Goal: Task Accomplishment & Management: Manage account settings

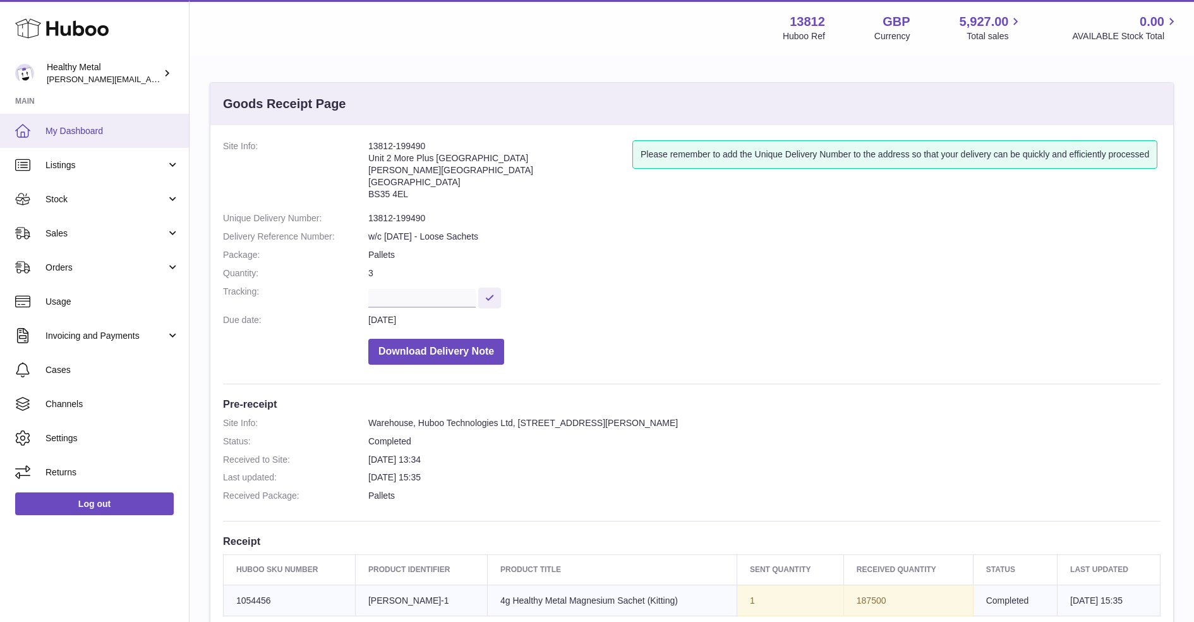
click at [93, 132] on span "My Dashboard" at bounding box center [112, 131] width 134 height 12
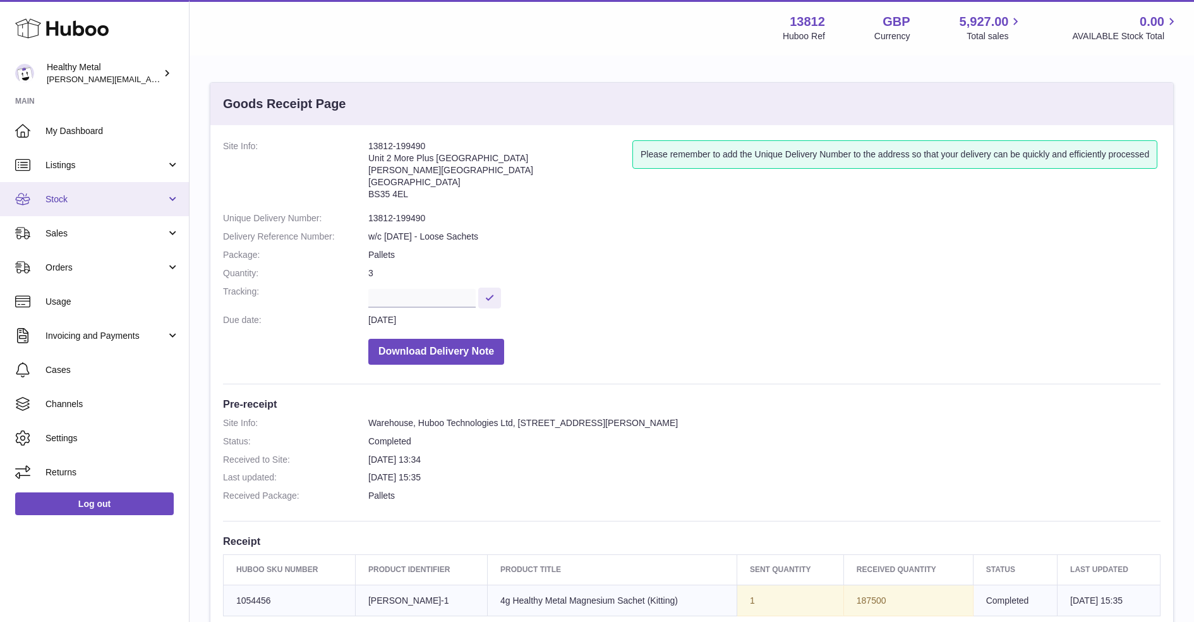
click at [107, 190] on link "Stock" at bounding box center [94, 199] width 189 height 34
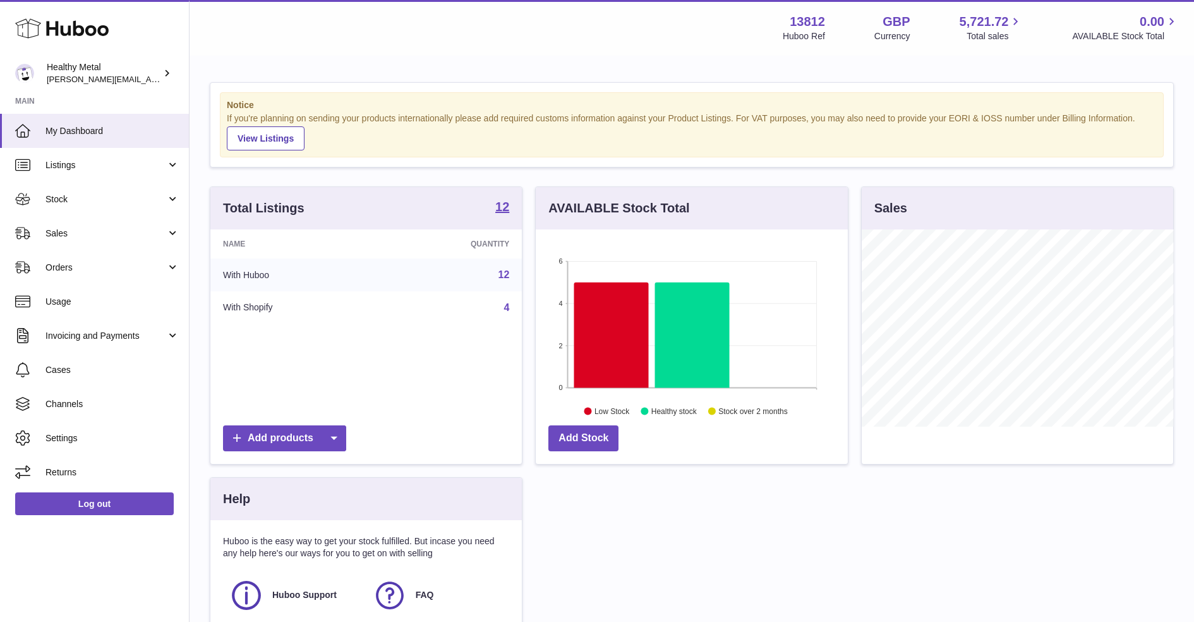
scroll to position [196, 311]
click at [114, 202] on span "Stock" at bounding box center [105, 199] width 121 height 12
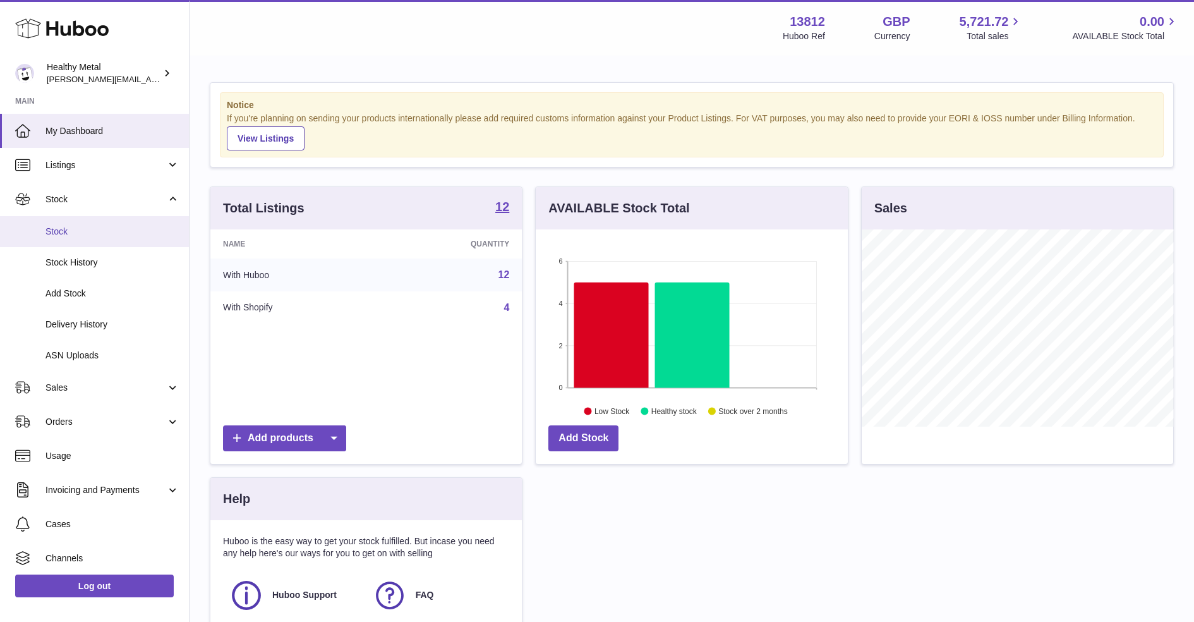
click at [81, 239] on link "Stock" at bounding box center [94, 231] width 189 height 31
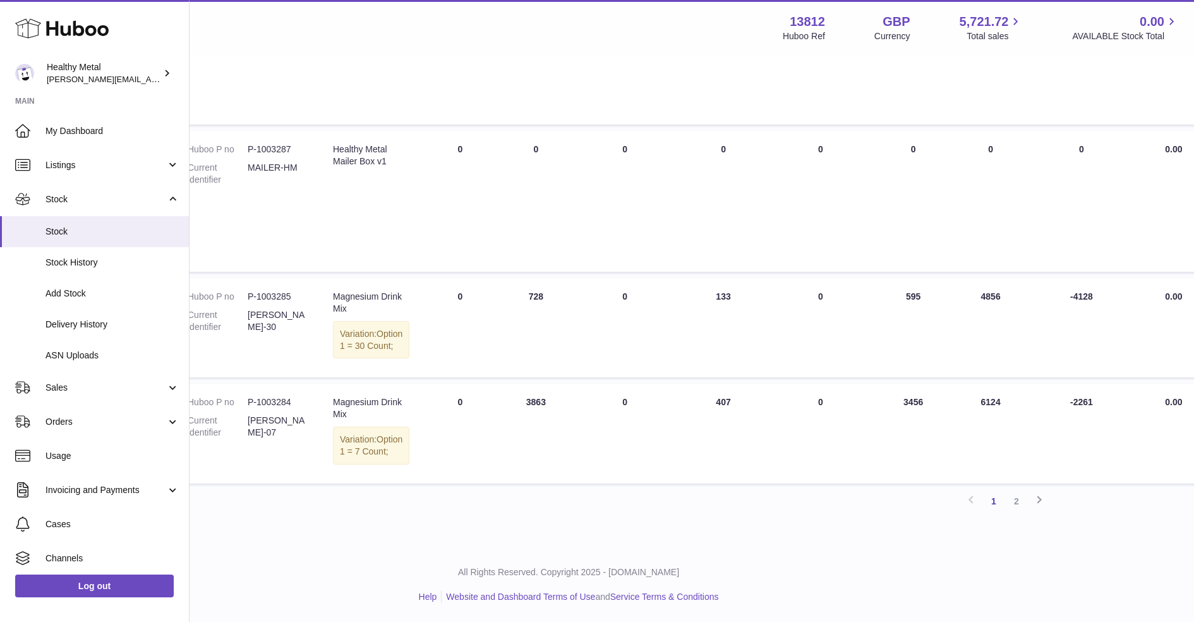
scroll to position [871, 124]
click at [1016, 505] on link "2" at bounding box center [1016, 501] width 23 height 23
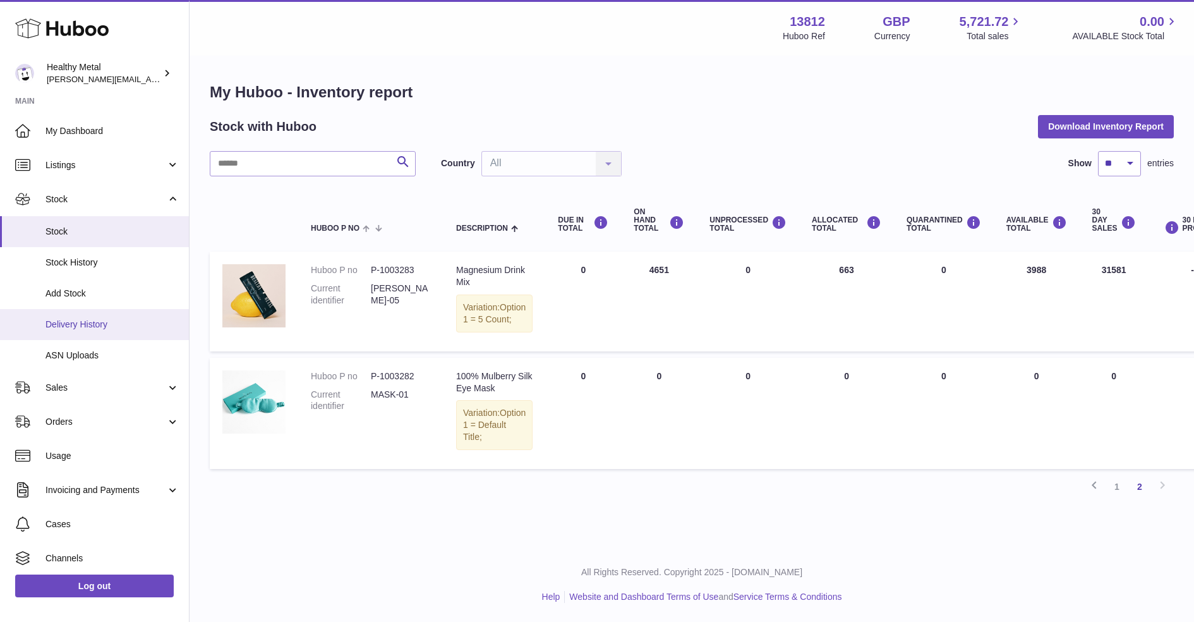
click at [95, 327] on span "Delivery History" at bounding box center [112, 324] width 134 height 12
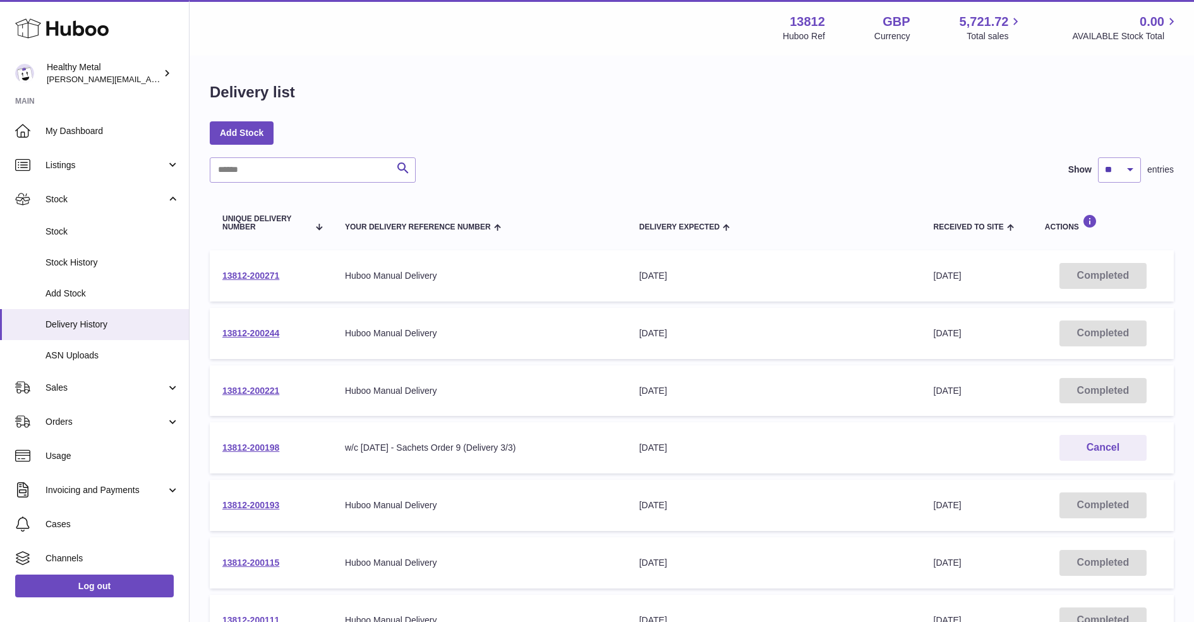
click at [267, 267] on td "13812-200271" at bounding box center [271, 275] width 123 height 51
click at [256, 275] on link "13812-200271" at bounding box center [250, 275] width 57 height 10
click at [256, 383] on td "13812-200221" at bounding box center [271, 390] width 123 height 51
click at [250, 391] on link "13812-200221" at bounding box center [250, 390] width 57 height 10
click at [255, 332] on link "13812-200244" at bounding box center [250, 333] width 57 height 10
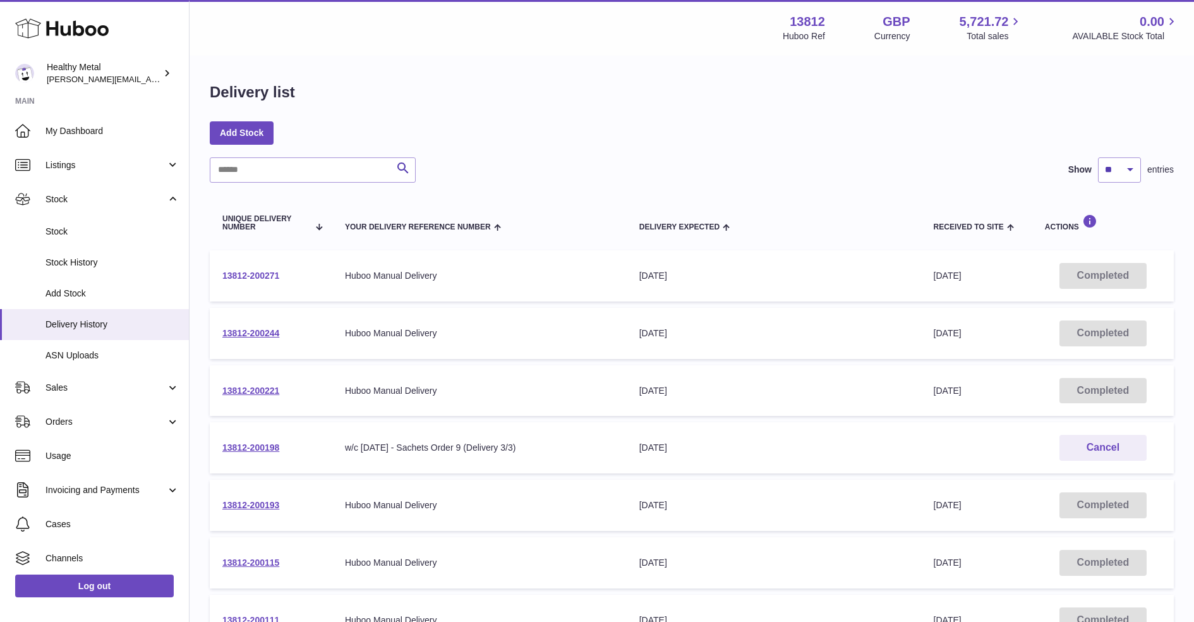
click at [255, 279] on link "13812-200271" at bounding box center [250, 275] width 57 height 10
click at [83, 231] on span "Stock" at bounding box center [112, 232] width 134 height 12
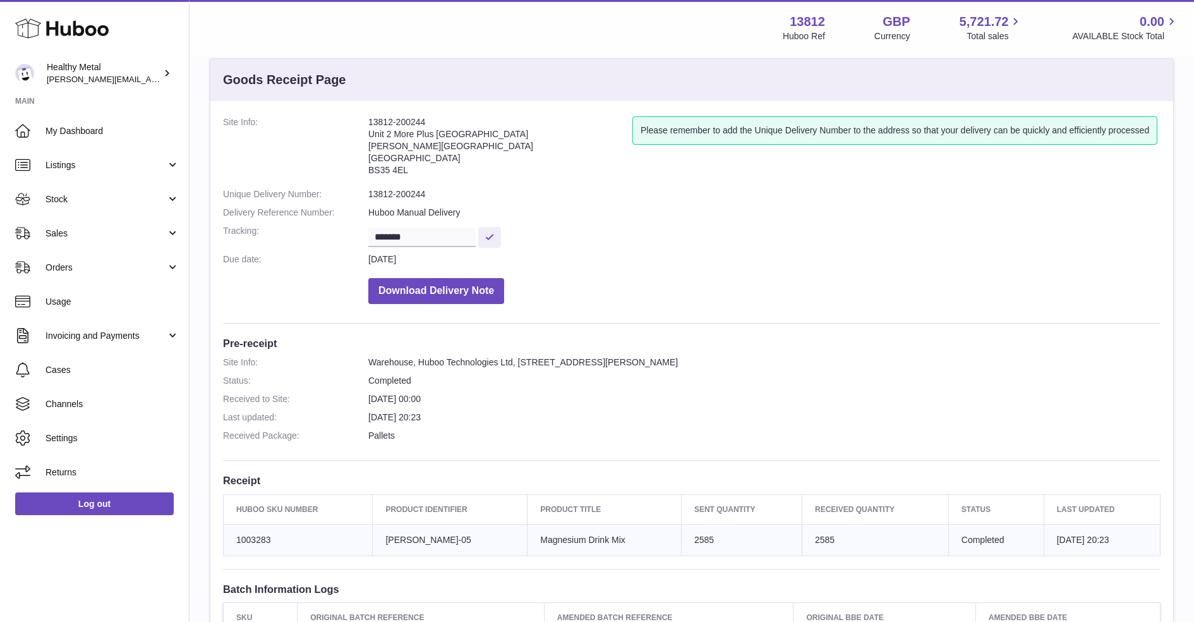
scroll to position [46, 0]
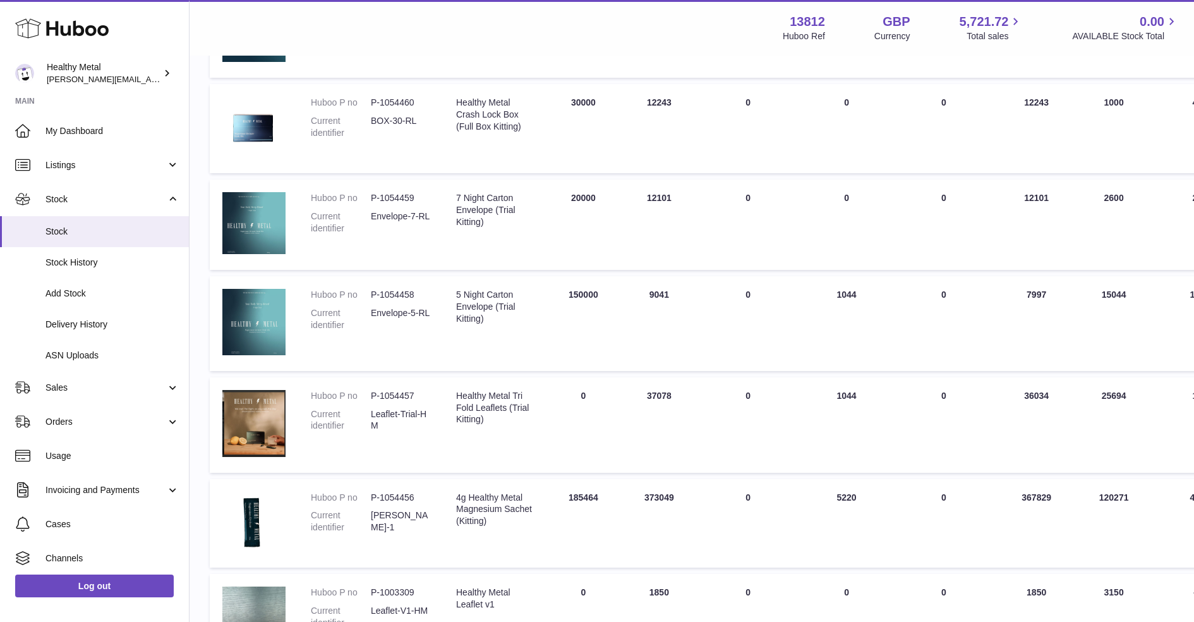
scroll to position [276, 0]
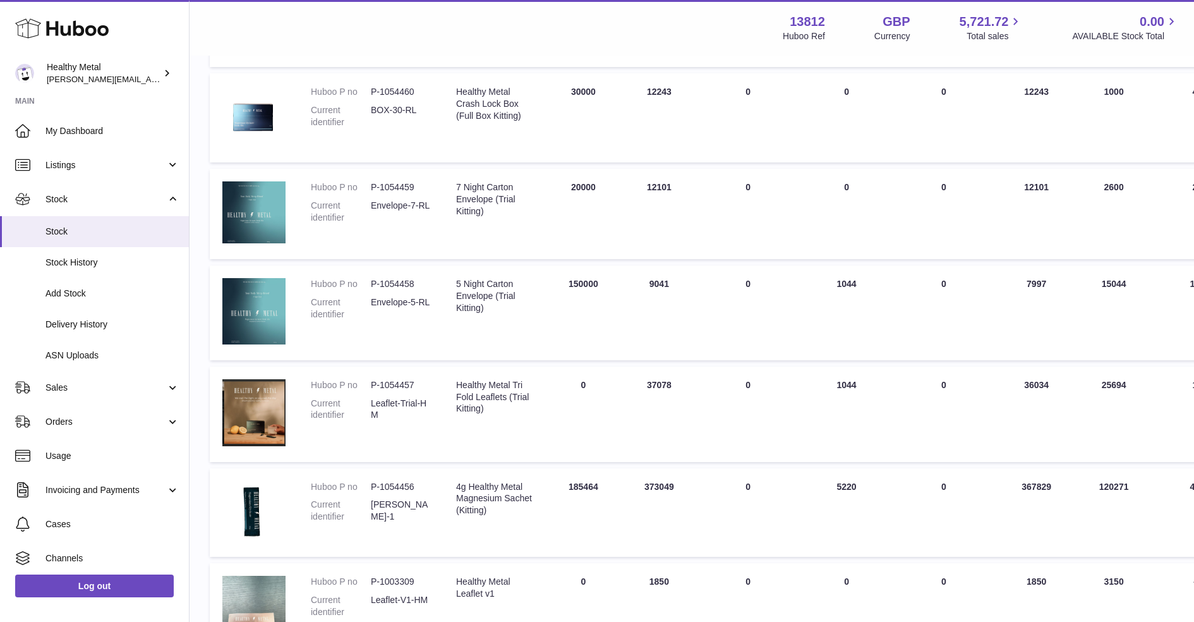
drag, startPoint x: 651, startPoint y: 358, endPoint x: 651, endPoint y: 346, distance: 12.0
click at [651, 353] on td "ON HAND Total 9041" at bounding box center [659, 312] width 76 height 95
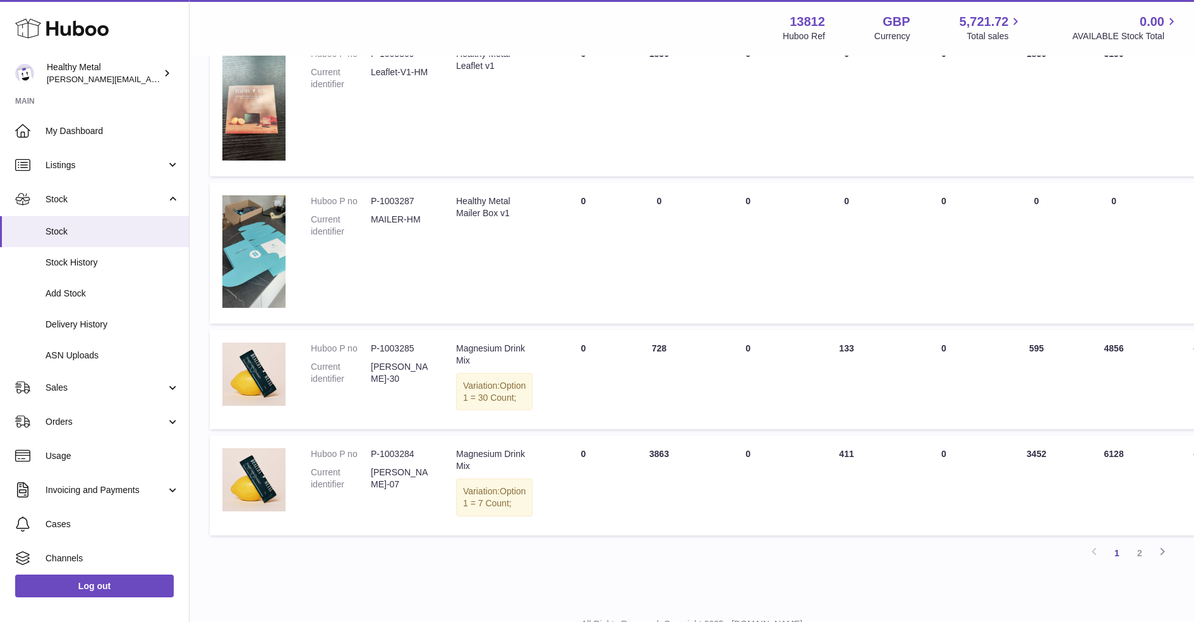
scroll to position [879, 0]
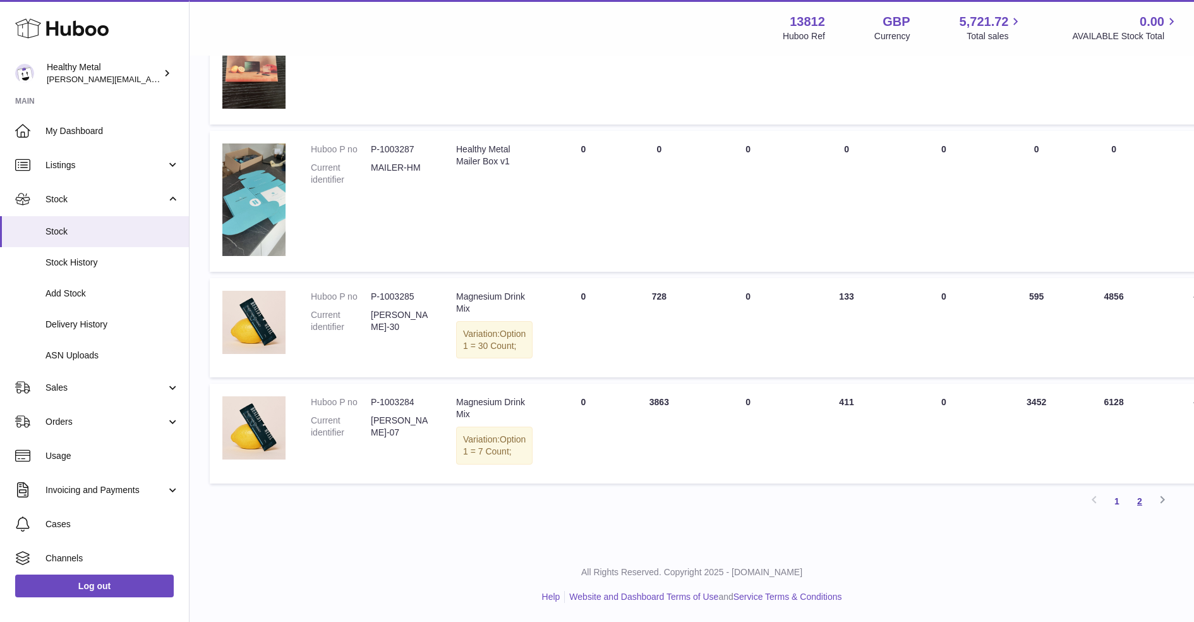
click at [1142, 504] on link "2" at bounding box center [1139, 501] width 23 height 23
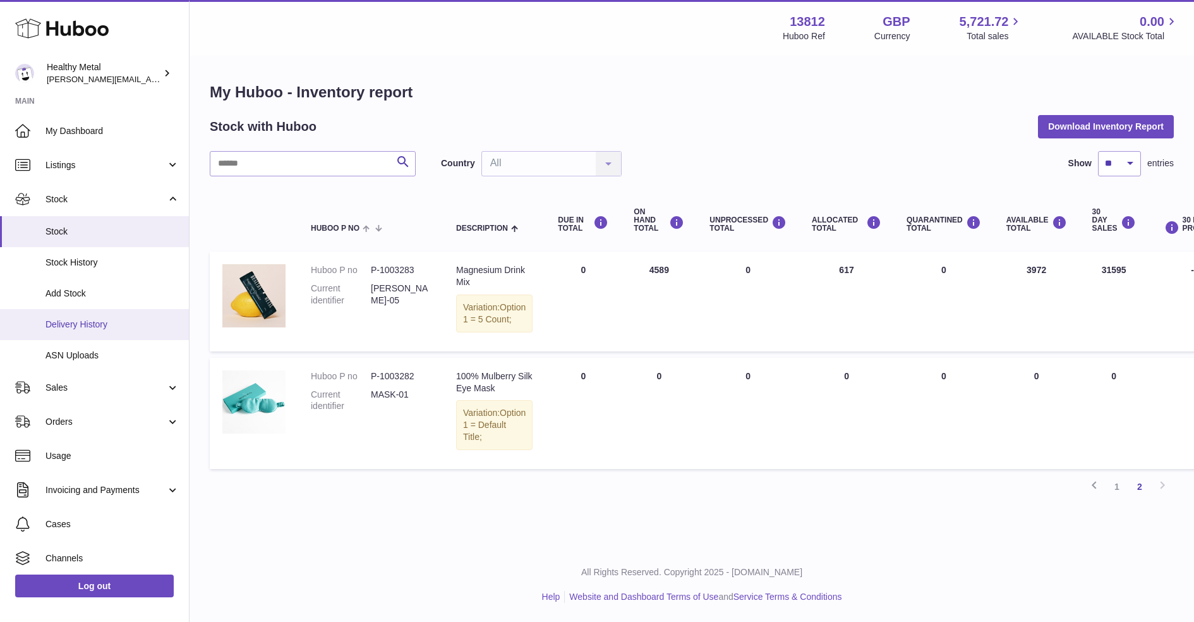
click at [91, 318] on span "Delivery History" at bounding box center [112, 324] width 134 height 12
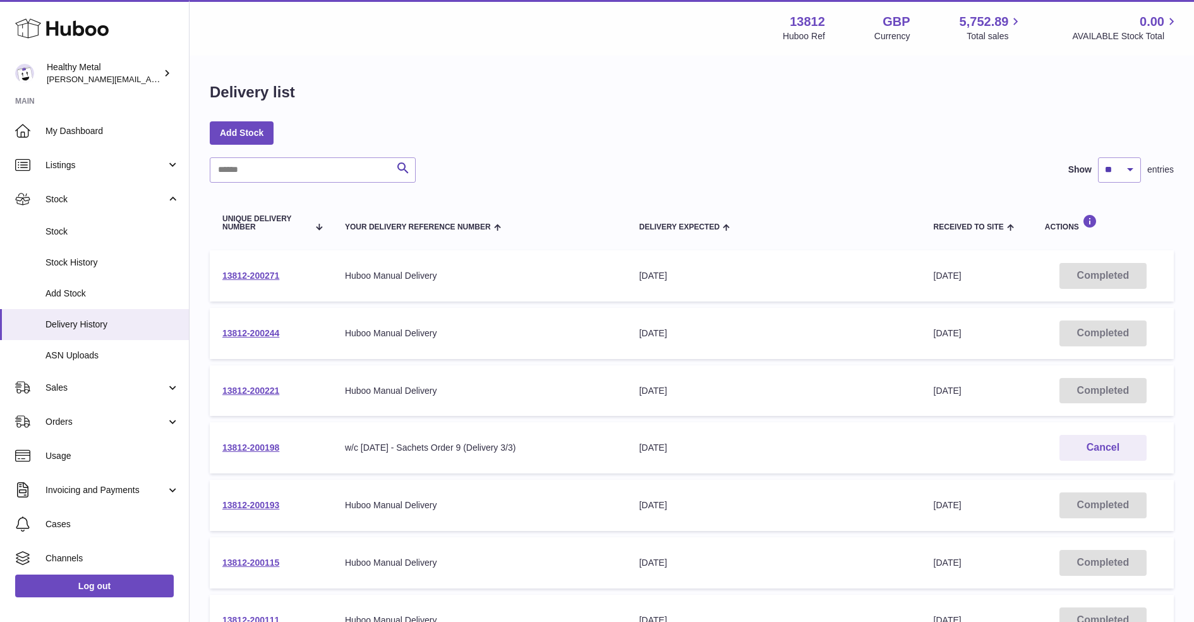
scroll to position [56, 0]
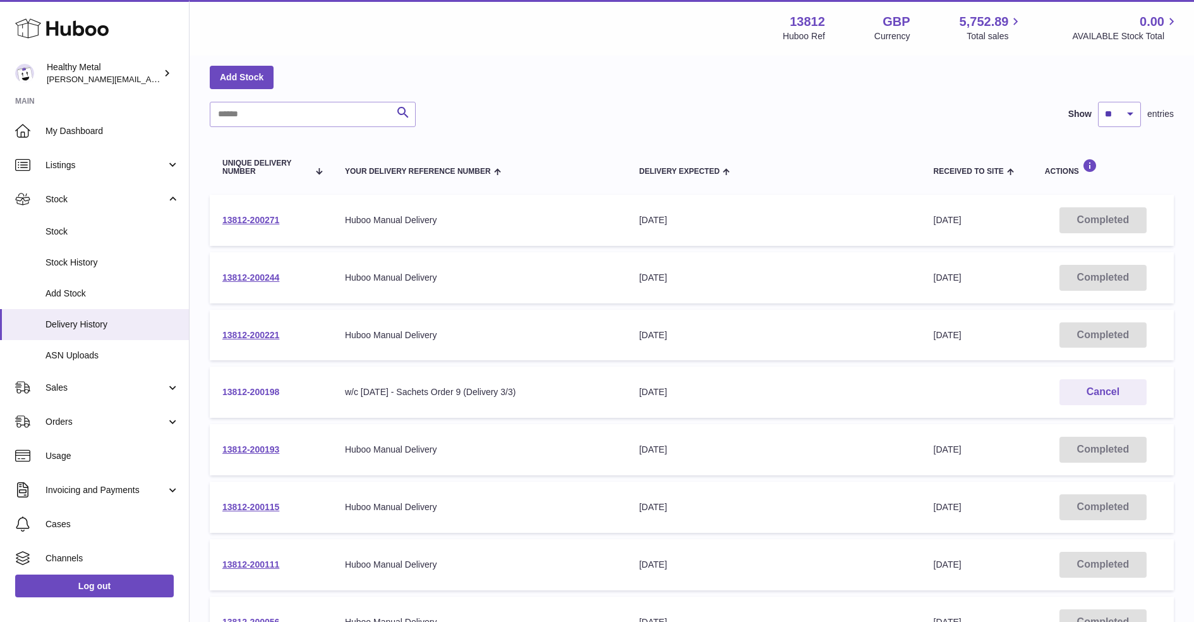
click at [262, 394] on link "13812-200198" at bounding box center [250, 392] width 57 height 10
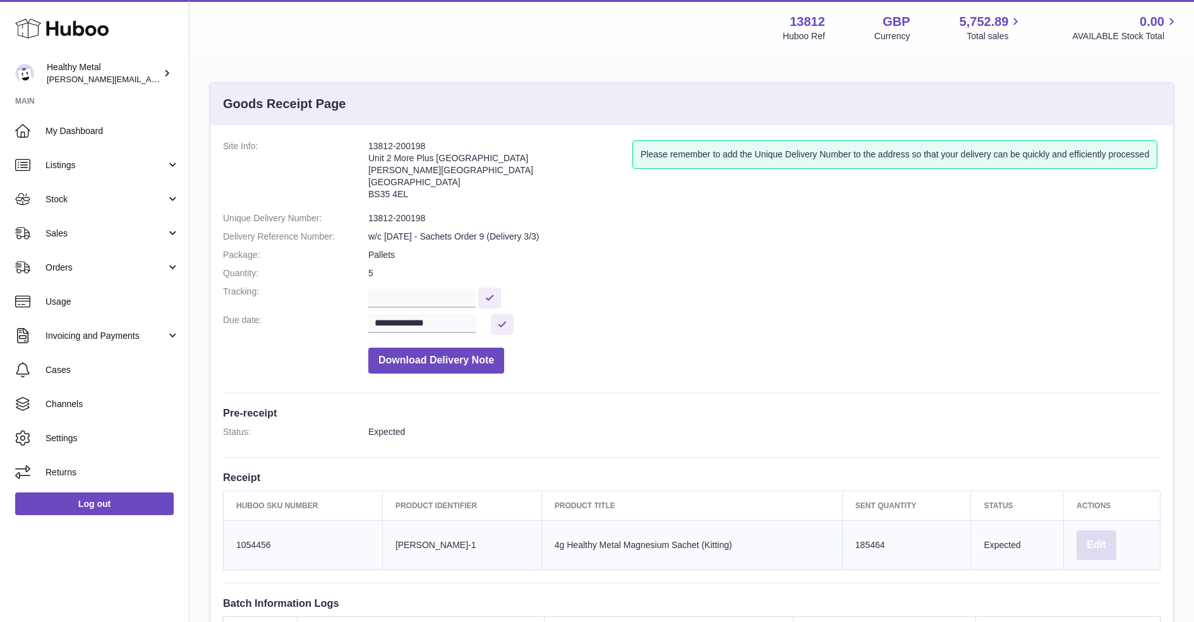
click at [1092, 541] on button "Edit" at bounding box center [1096, 545] width 39 height 30
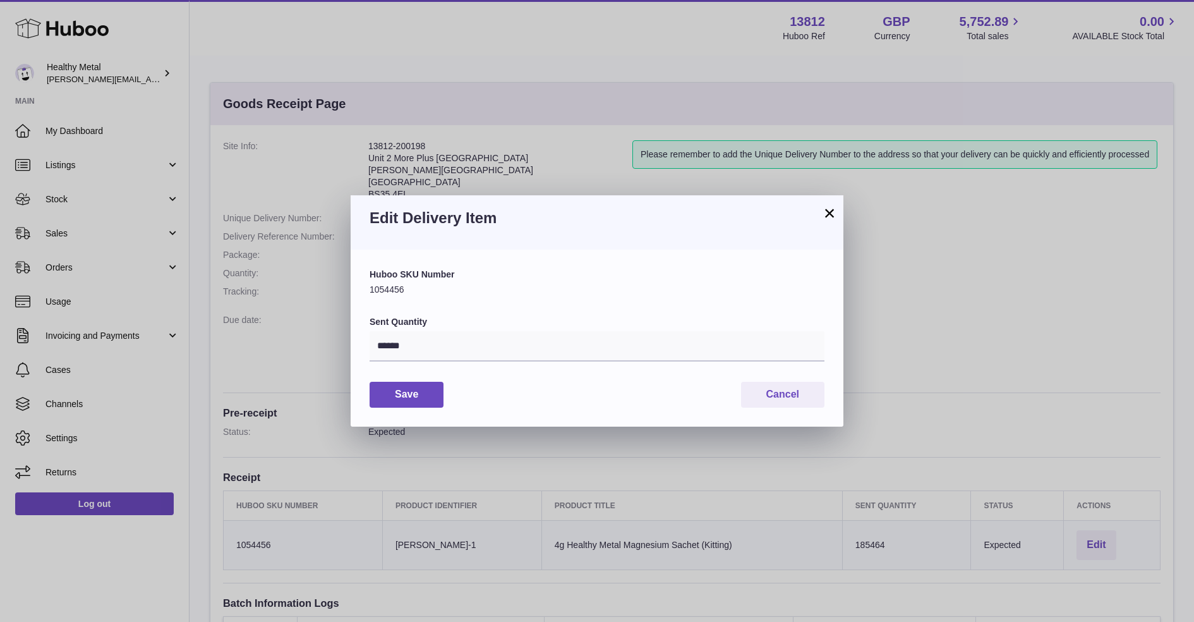
click at [476, 327] on label "Sent Quantity" at bounding box center [597, 322] width 455 height 12
click at [476, 331] on input "******" at bounding box center [597, 346] width 455 height 30
click at [476, 327] on label "Sent Quantity" at bounding box center [597, 322] width 455 height 12
click at [476, 331] on input "******" at bounding box center [597, 346] width 455 height 30
click at [438, 352] on input "******" at bounding box center [597, 346] width 455 height 30
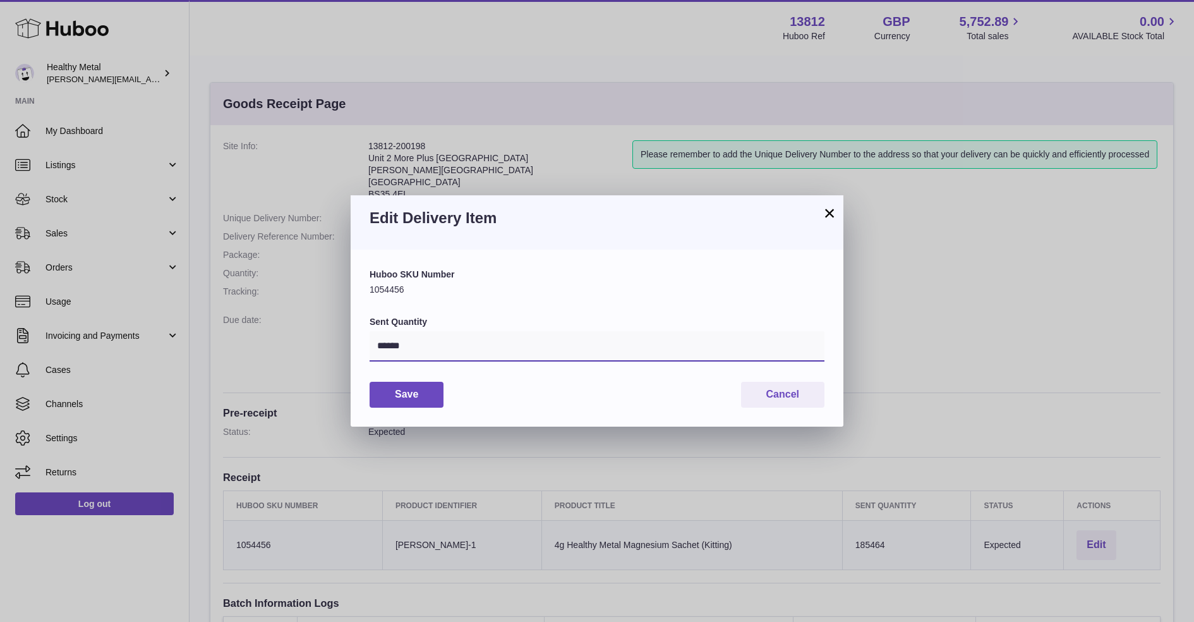
click at [438, 352] on input "******" at bounding box center [597, 346] width 455 height 30
paste input "*"
click at [392, 345] on input "*******" at bounding box center [597, 346] width 455 height 30
type input "******"
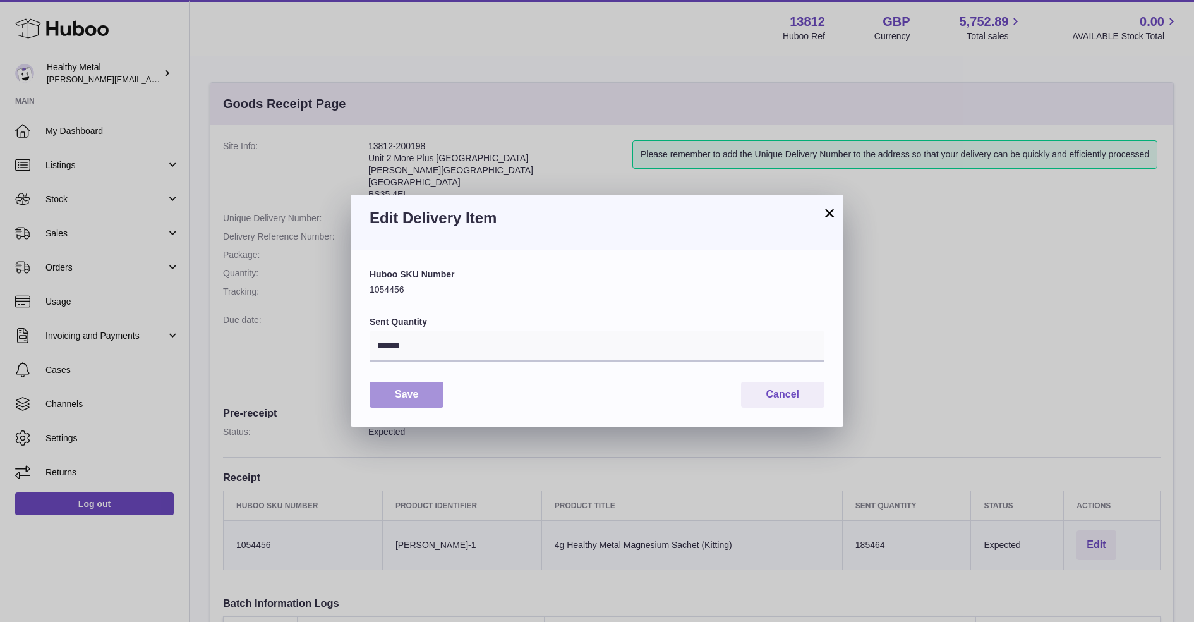
click at [405, 400] on button "Save" at bounding box center [407, 395] width 74 height 26
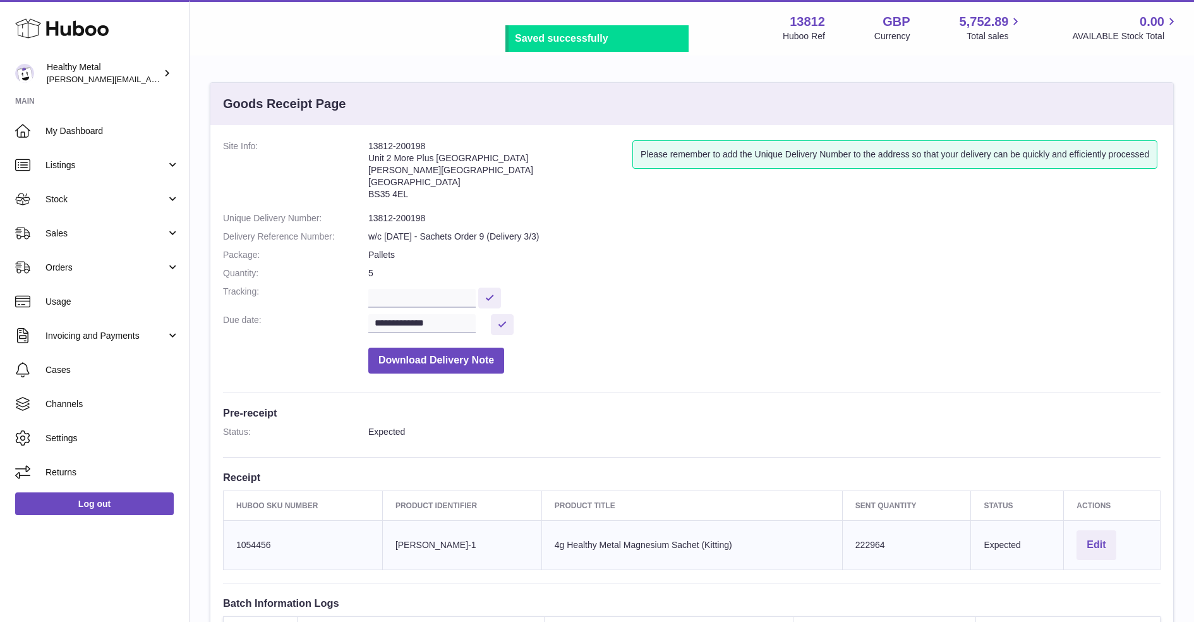
click at [412, 148] on address "13812-200198 Unit 2 More Plus Central Park Hudson Ave Severn Beach BS35 4EL" at bounding box center [500, 173] width 264 height 66
copy address "13812-200198"
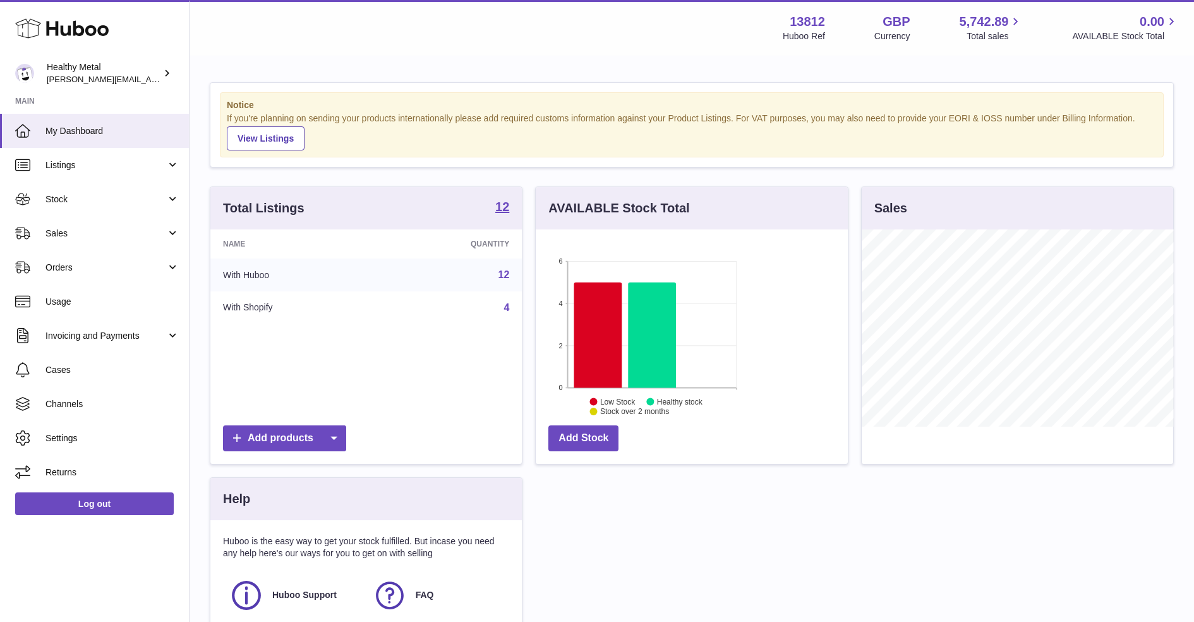
scroll to position [196, 311]
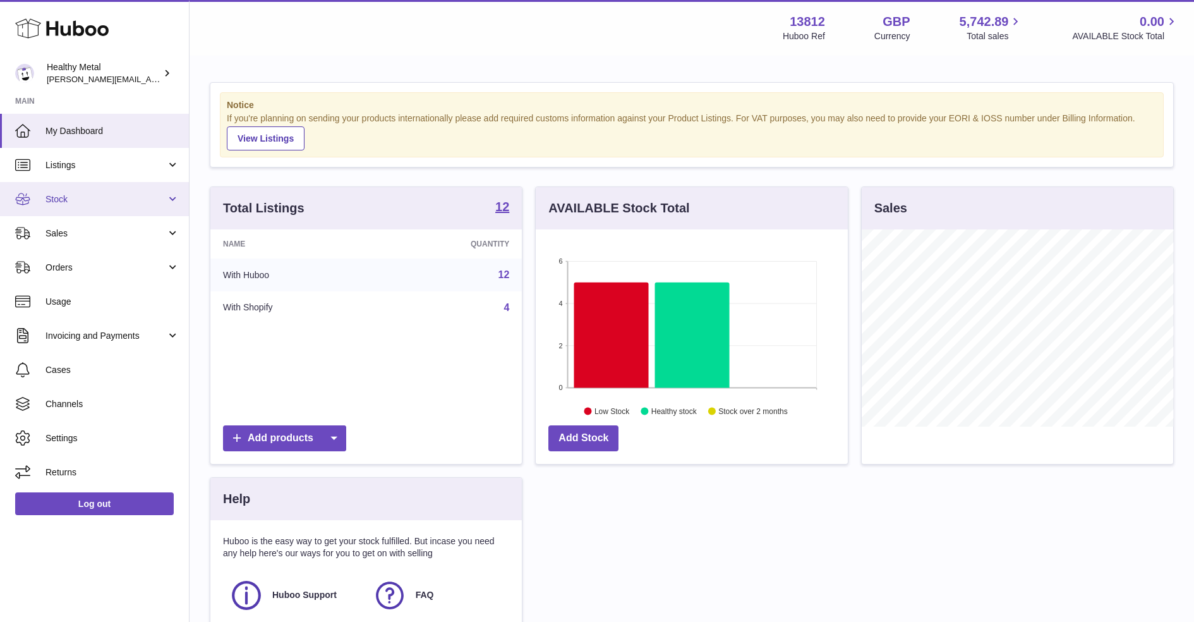
click at [101, 198] on span "Stock" at bounding box center [105, 199] width 121 height 12
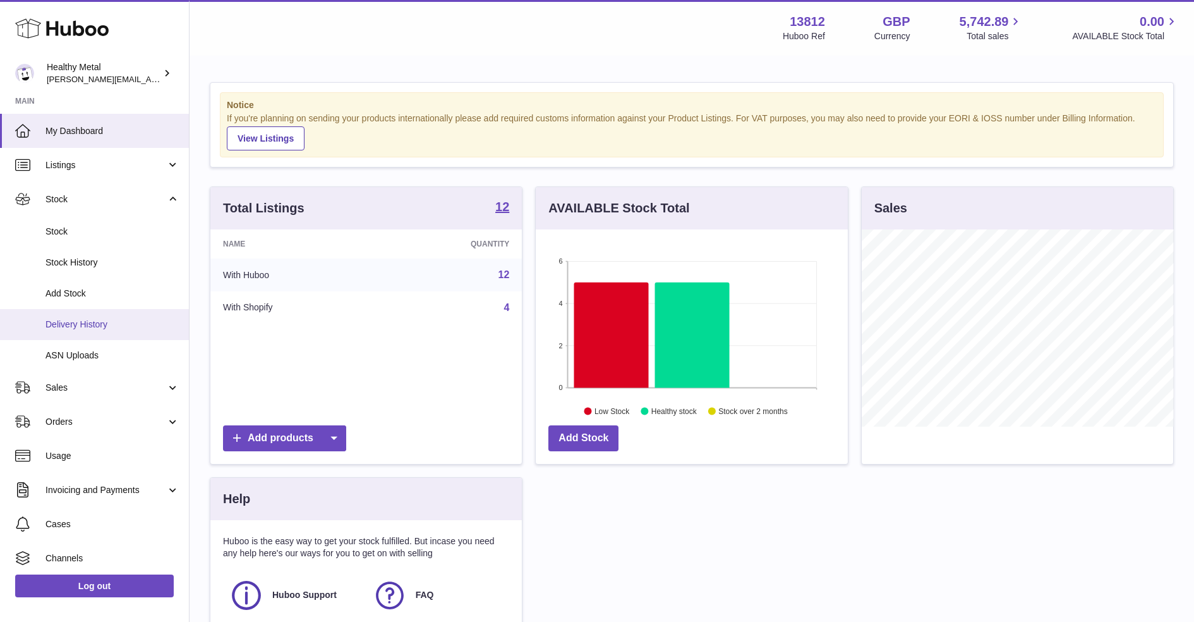
click at [124, 322] on span "Delivery History" at bounding box center [112, 324] width 134 height 12
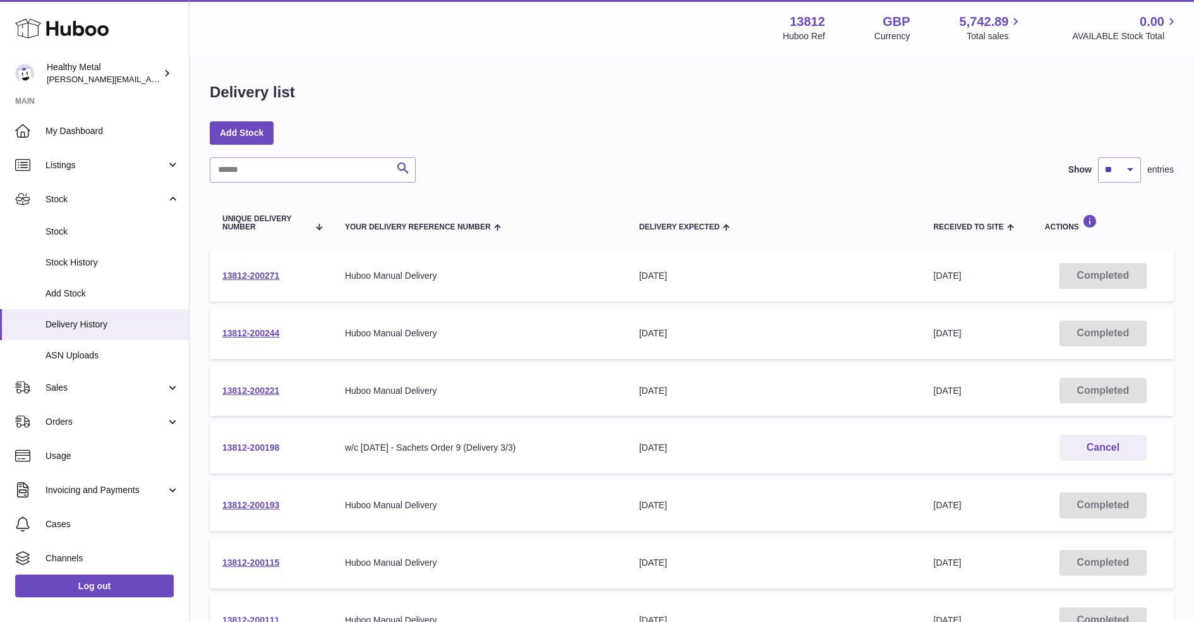
click at [254, 445] on link "13812-200198" at bounding box center [250, 447] width 57 height 10
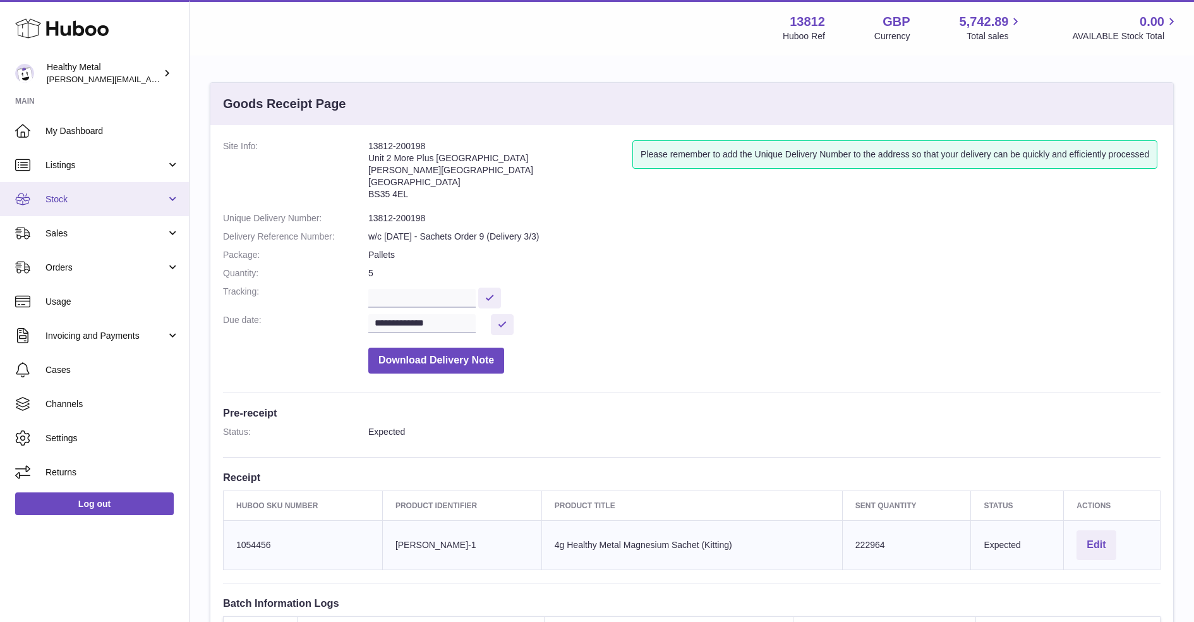
click at [104, 204] on span "Stock" at bounding box center [105, 199] width 121 height 12
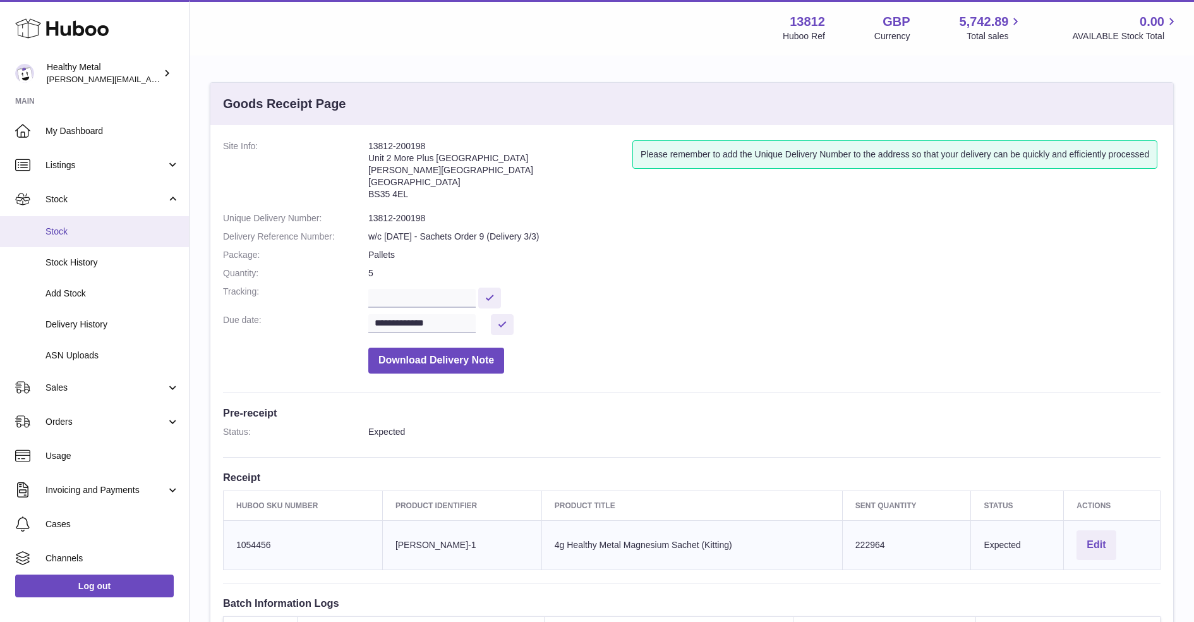
click at [81, 237] on link "Stock" at bounding box center [94, 231] width 189 height 31
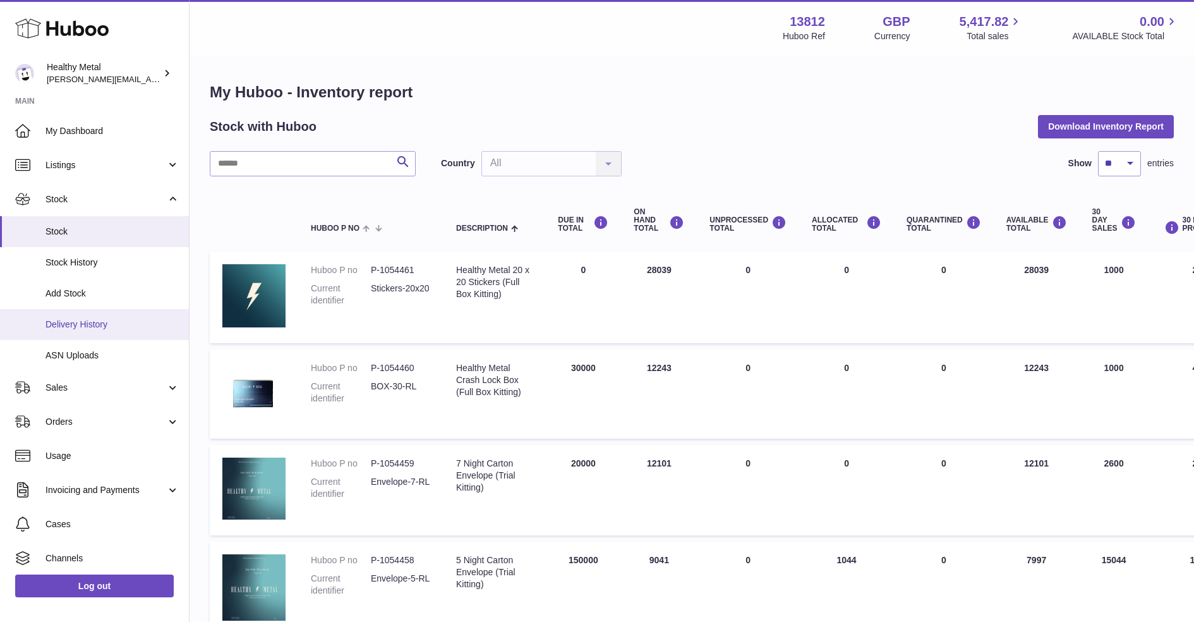
click at [104, 325] on span "Delivery History" at bounding box center [112, 324] width 134 height 12
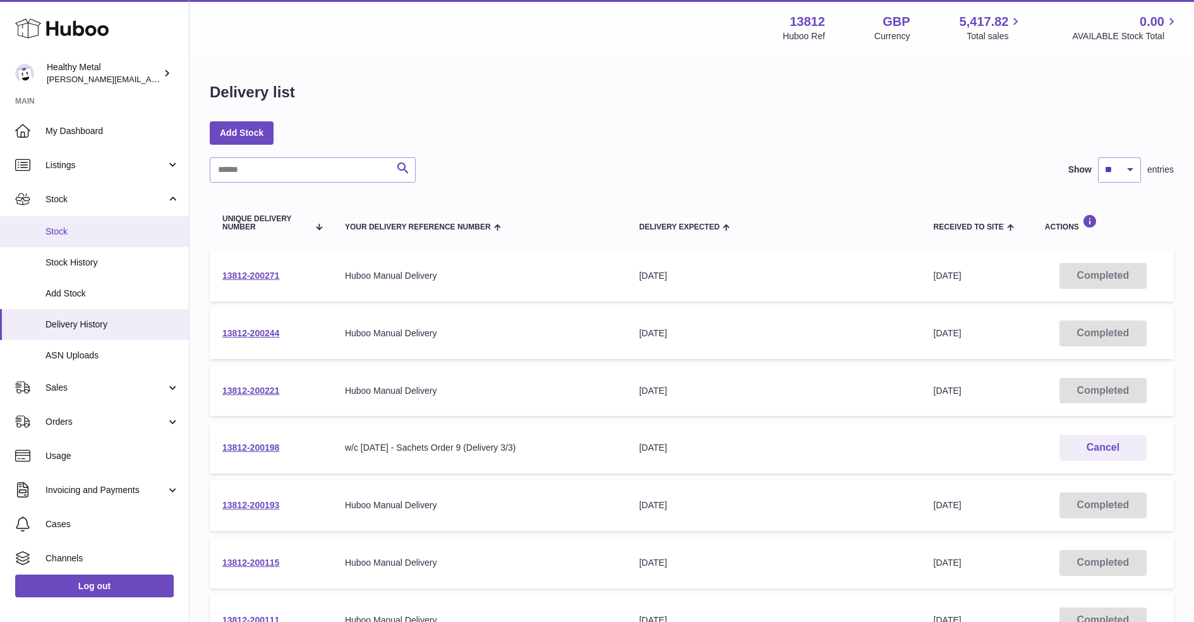
click at [106, 223] on link "Stock" at bounding box center [94, 231] width 189 height 31
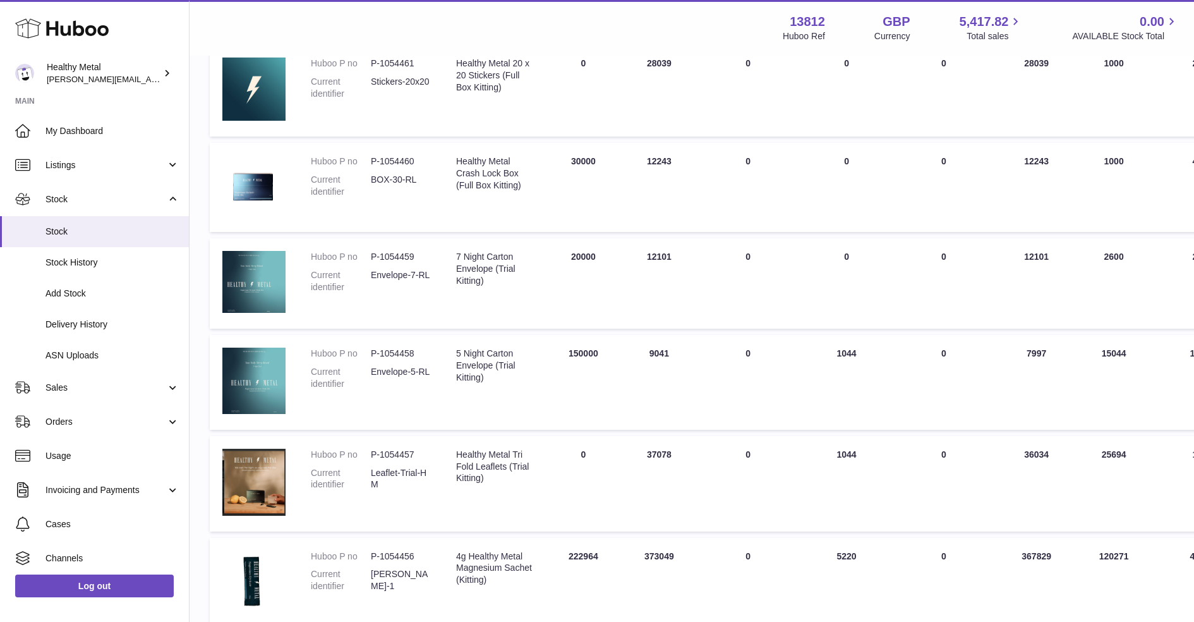
scroll to position [209, 0]
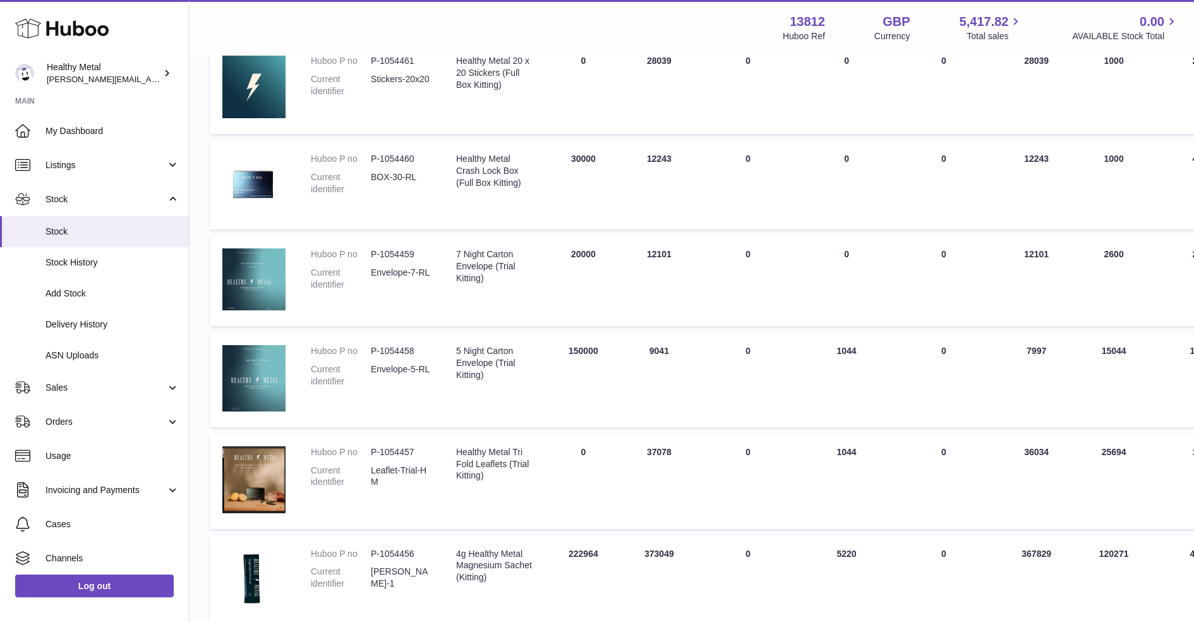
drag, startPoint x: 617, startPoint y: 353, endPoint x: 674, endPoint y: 354, distance: 57.5
click at [674, 354] on td "ON HAND Total 9041" at bounding box center [659, 379] width 76 height 95
click at [644, 355] on td "ON HAND Total 9041" at bounding box center [659, 379] width 76 height 95
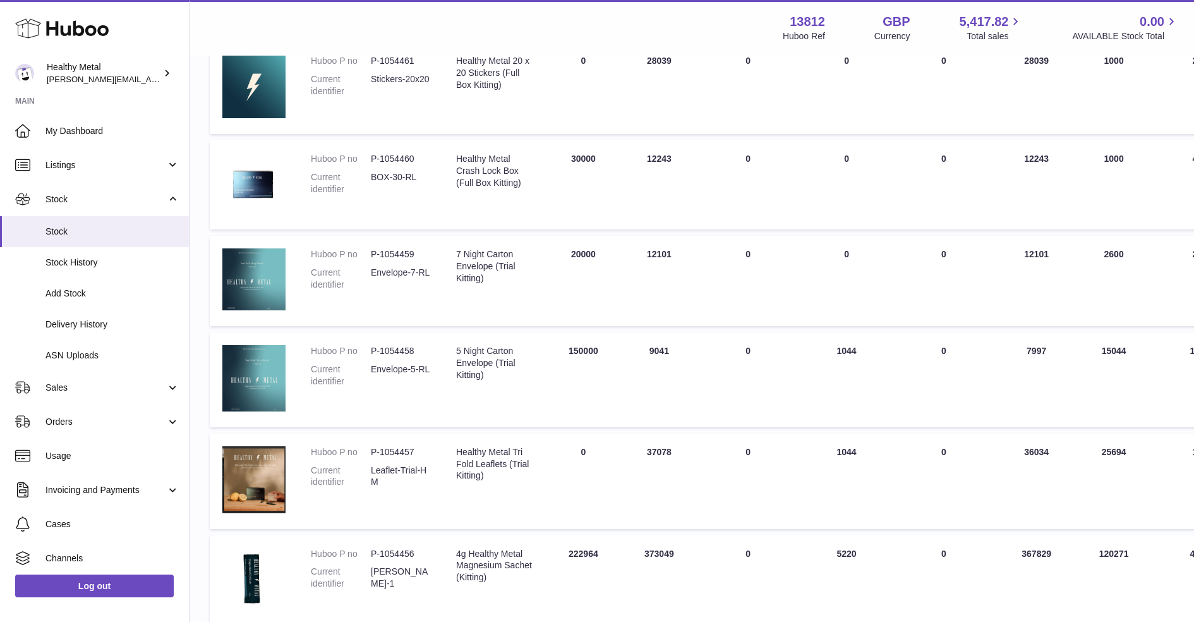
drag, startPoint x: 634, startPoint y: 353, endPoint x: 655, endPoint y: 353, distance: 20.8
click at [655, 353] on td "ON HAND Total 9041" at bounding box center [659, 379] width 76 height 95
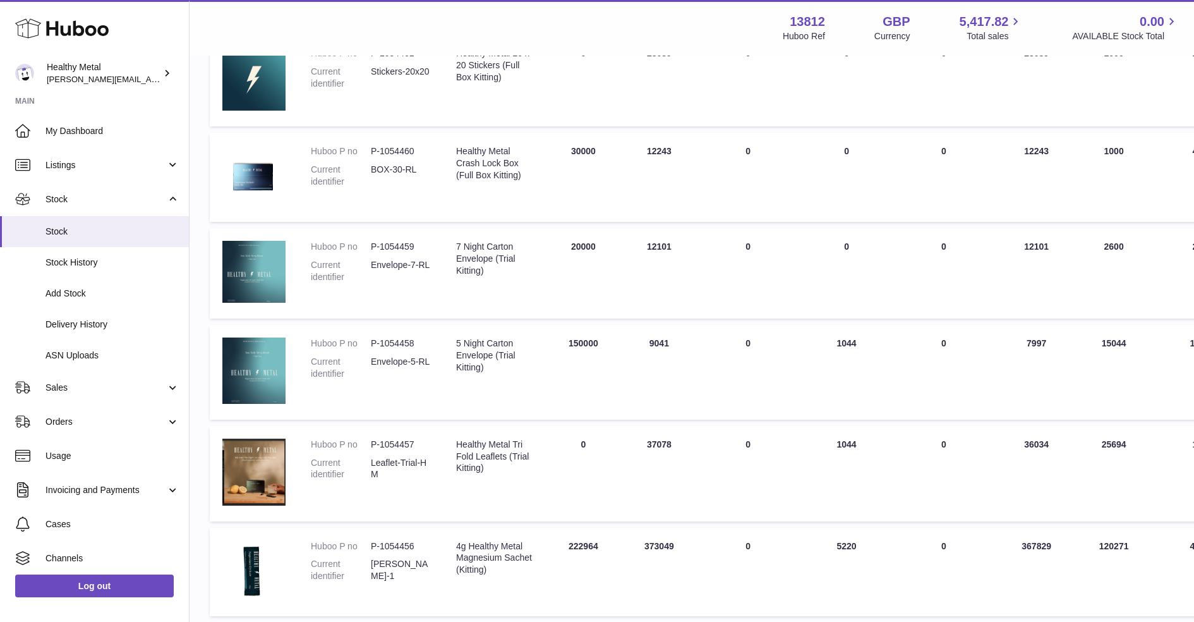
scroll to position [203, 0]
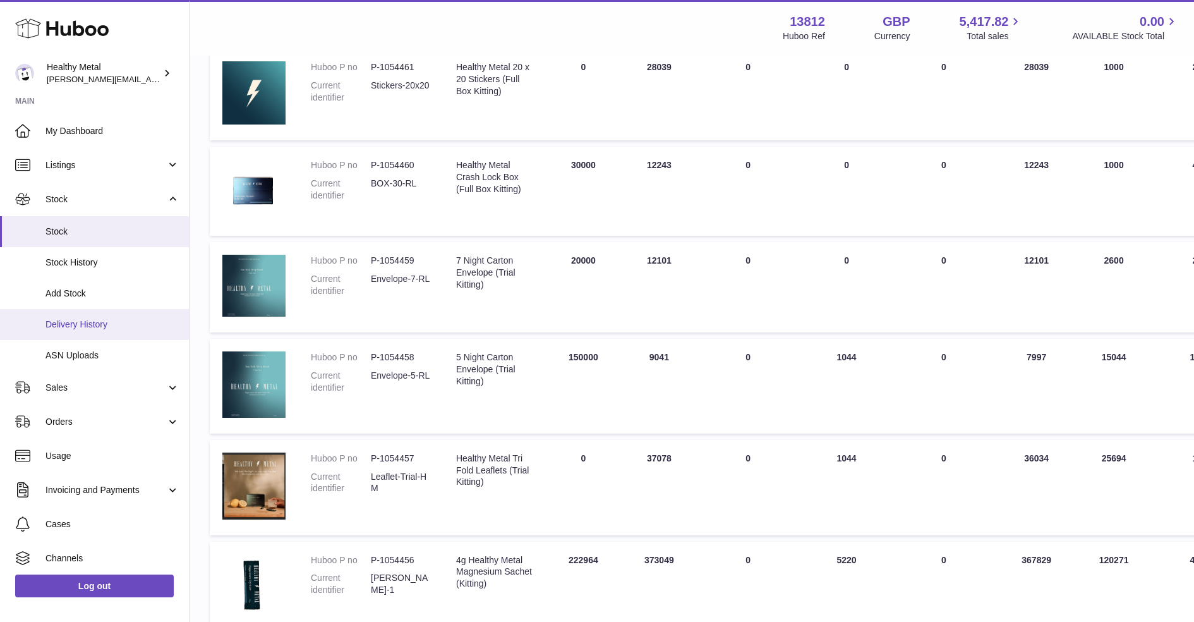
click at [109, 317] on link "Delivery History" at bounding box center [94, 324] width 189 height 31
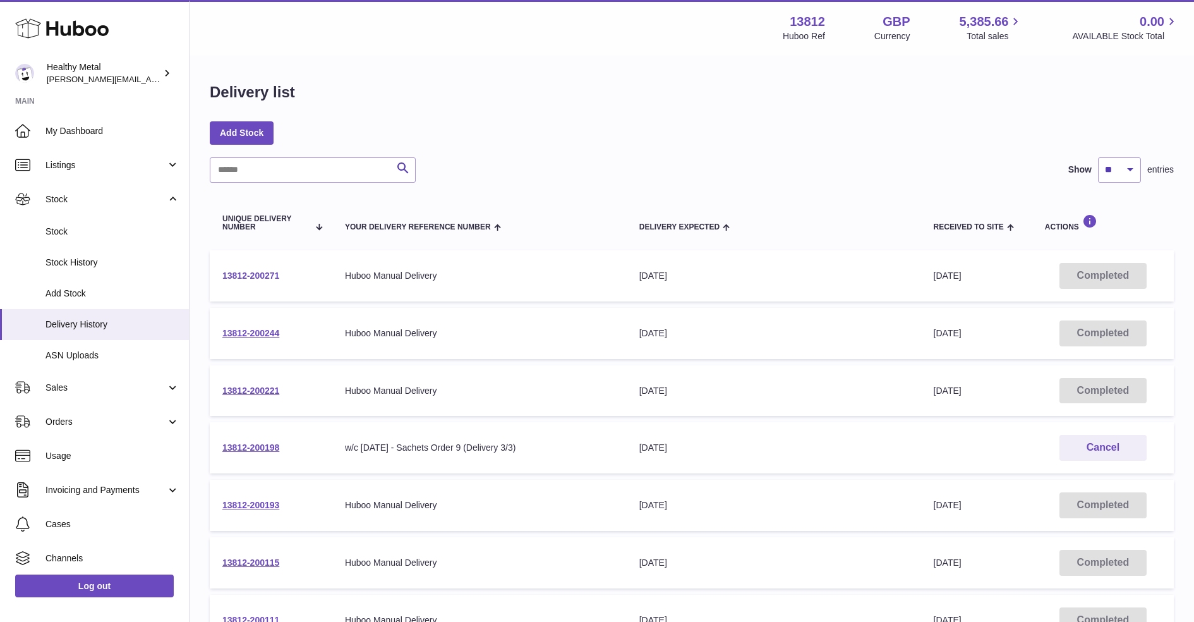
click at [271, 274] on link "13812-200271" at bounding box center [250, 275] width 57 height 10
click at [83, 229] on span "Stock" at bounding box center [112, 232] width 134 height 12
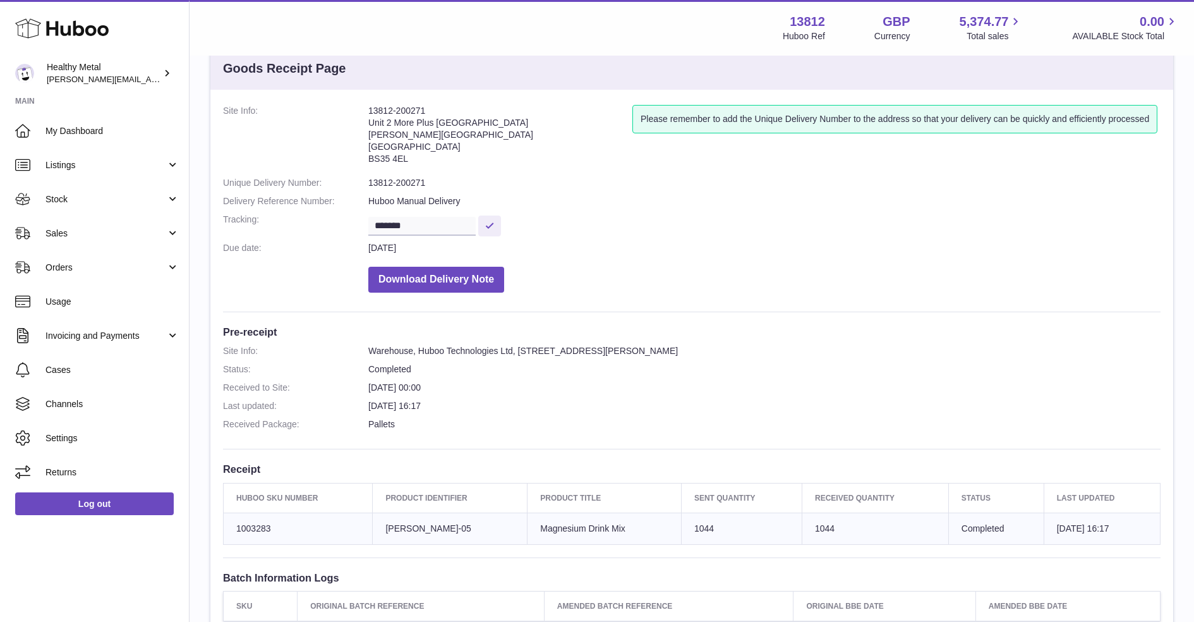
scroll to position [25, 0]
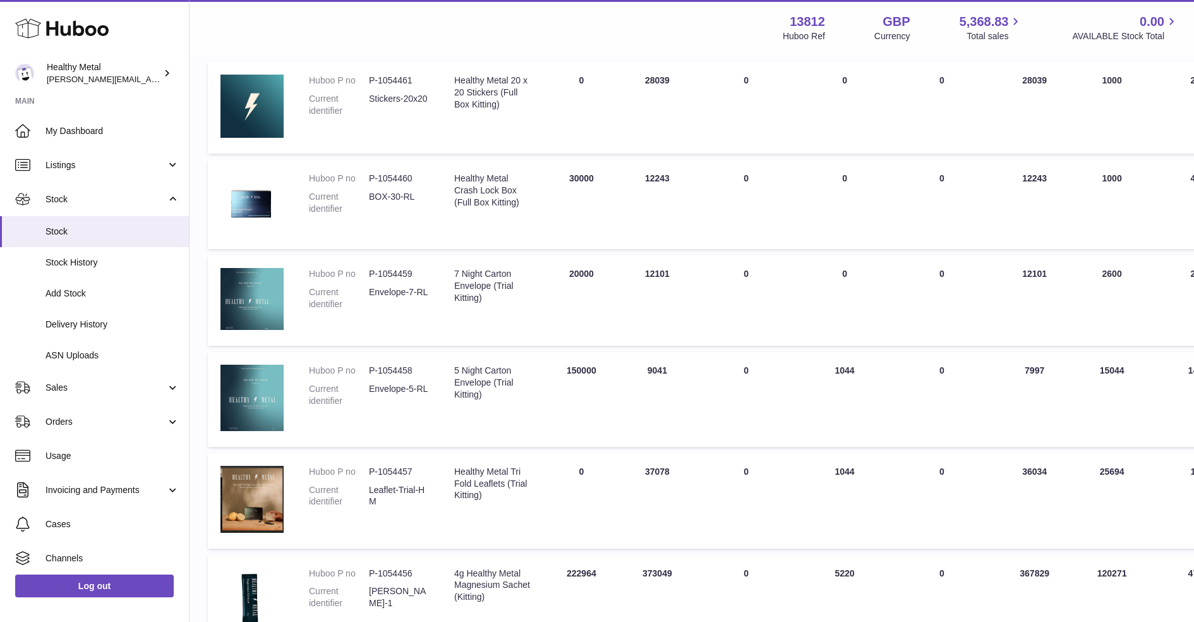
scroll to position [190, 4]
click at [708, 393] on td "UNPROCESSED Total 0" at bounding box center [744, 399] width 102 height 95
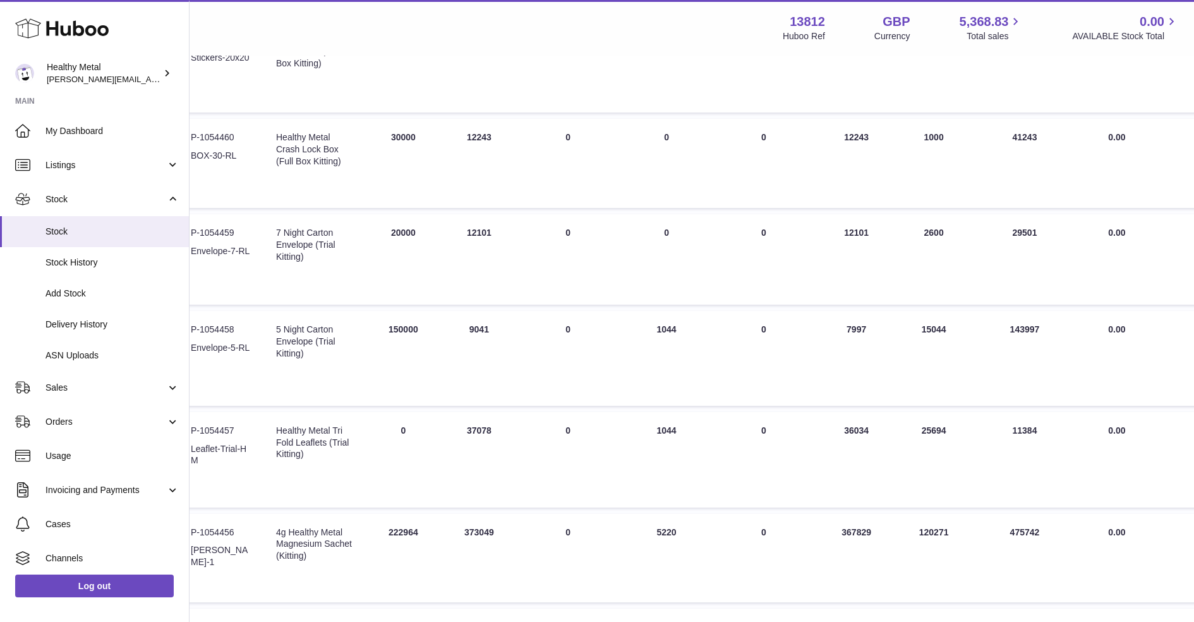
scroll to position [234, 180]
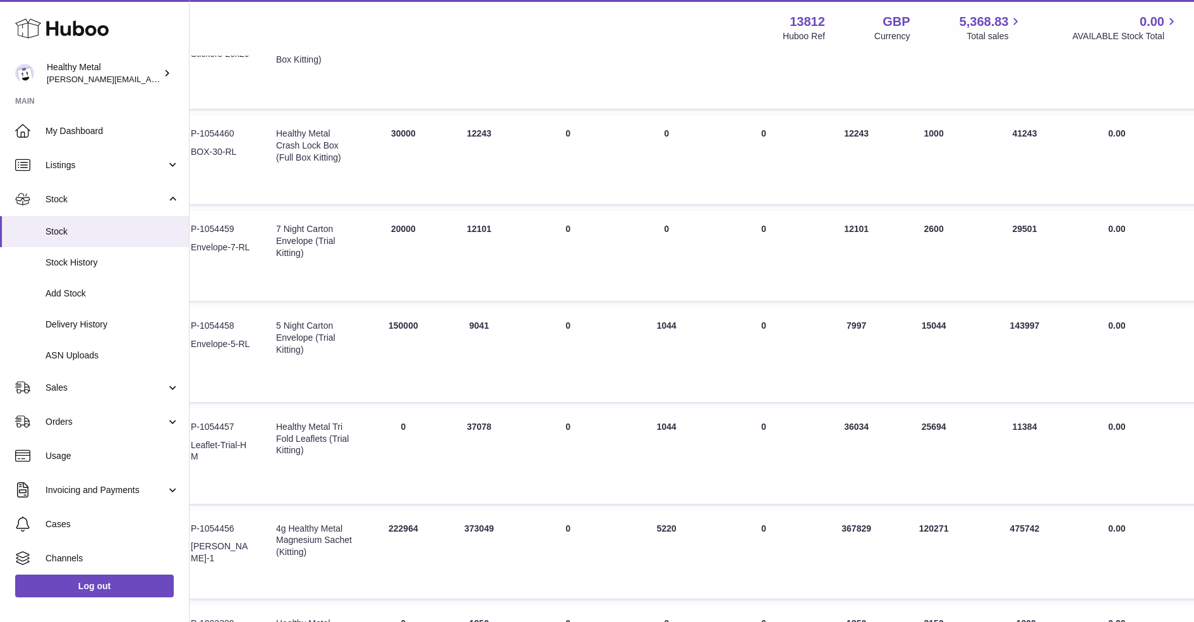
drag, startPoint x: 838, startPoint y: 327, endPoint x: 846, endPoint y: 327, distance: 7.6
click at [846, 327] on td "AVAILABLE Total 7997" at bounding box center [857, 354] width 86 height 95
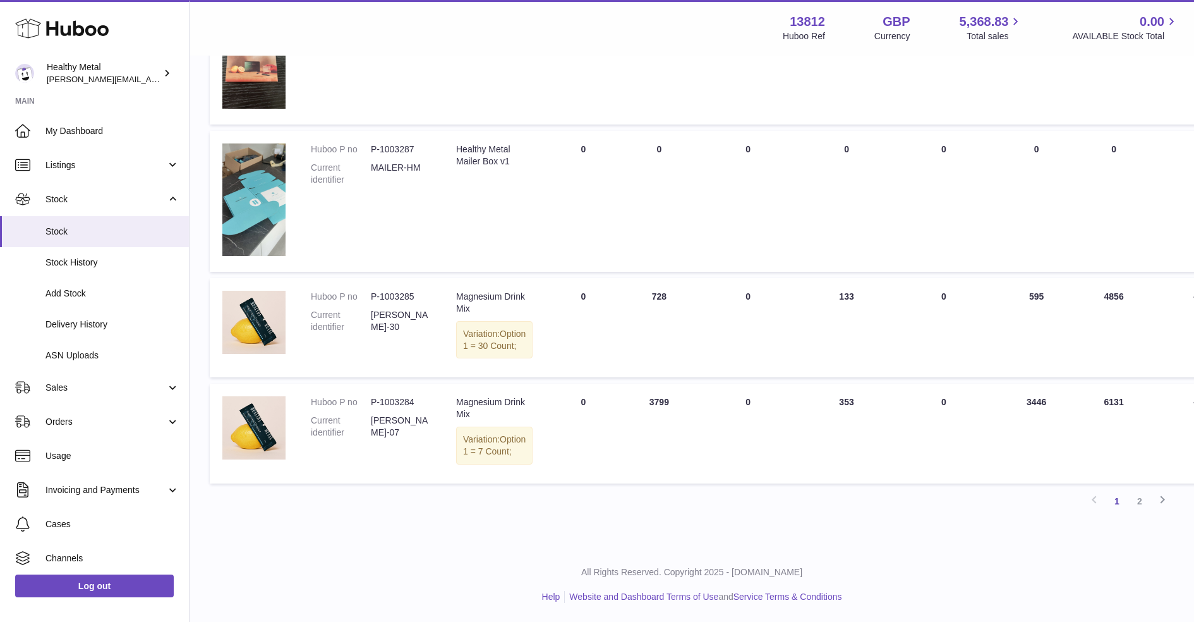
scroll to position [879, 0]
click at [1145, 503] on link "2" at bounding box center [1139, 501] width 23 height 23
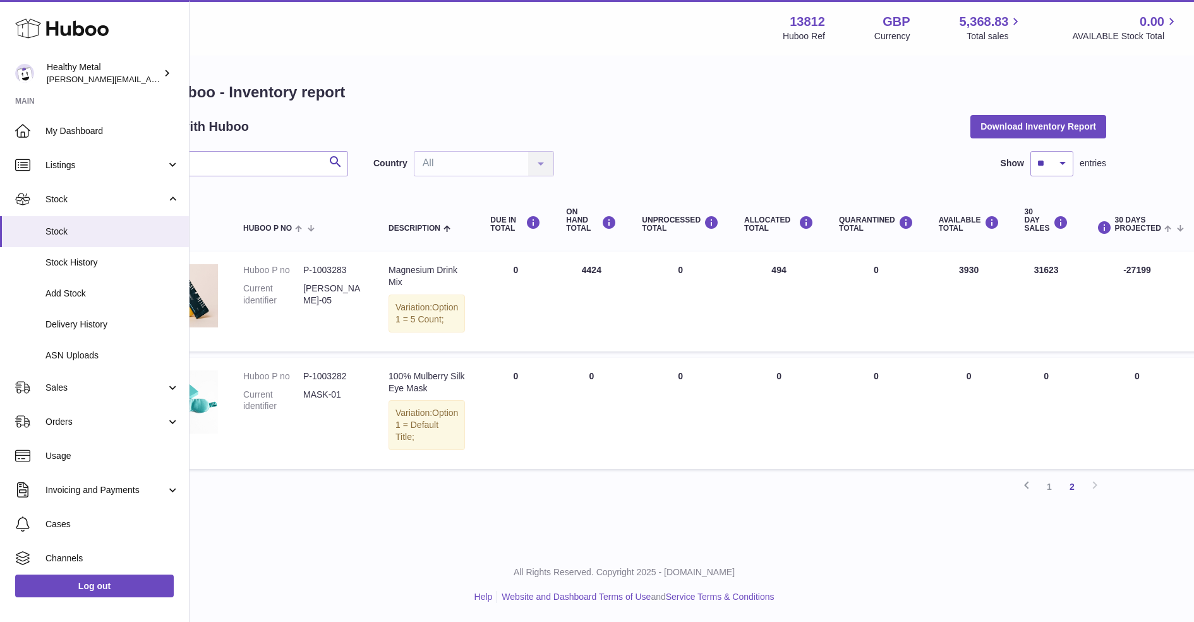
scroll to position [0, 73]
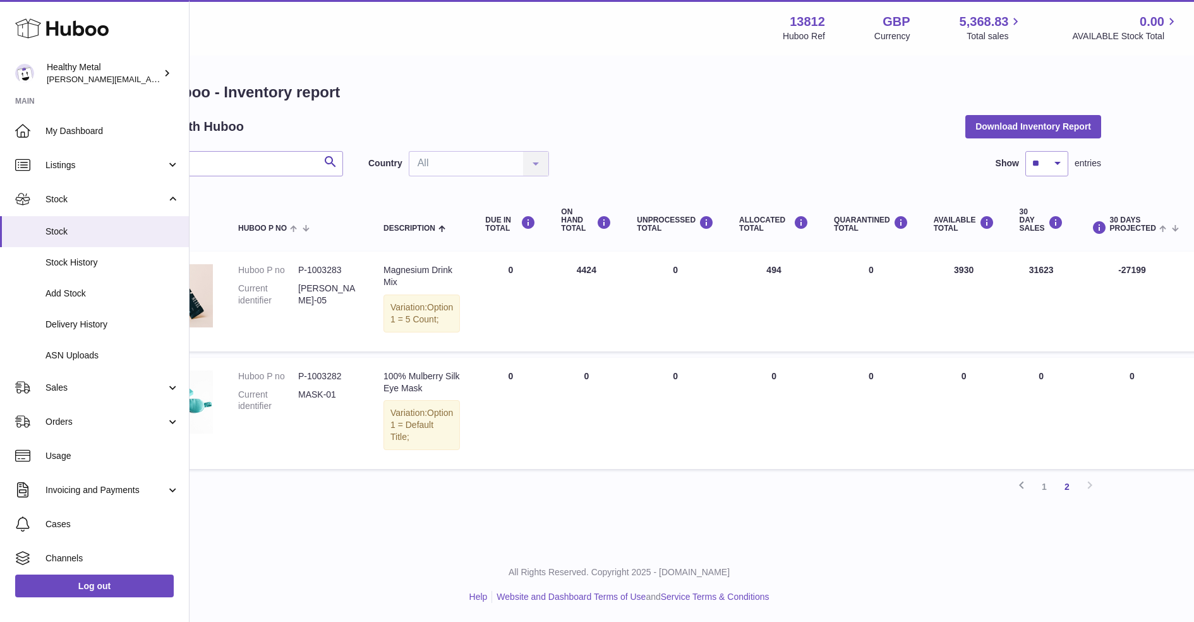
drag, startPoint x: 945, startPoint y: 274, endPoint x: 962, endPoint y: 280, distance: 17.4
click at [962, 280] on td "AVAILABLE Total 3930" at bounding box center [964, 301] width 86 height 100
click at [948, 272] on td "AVAILABLE Total 3930" at bounding box center [964, 301] width 86 height 100
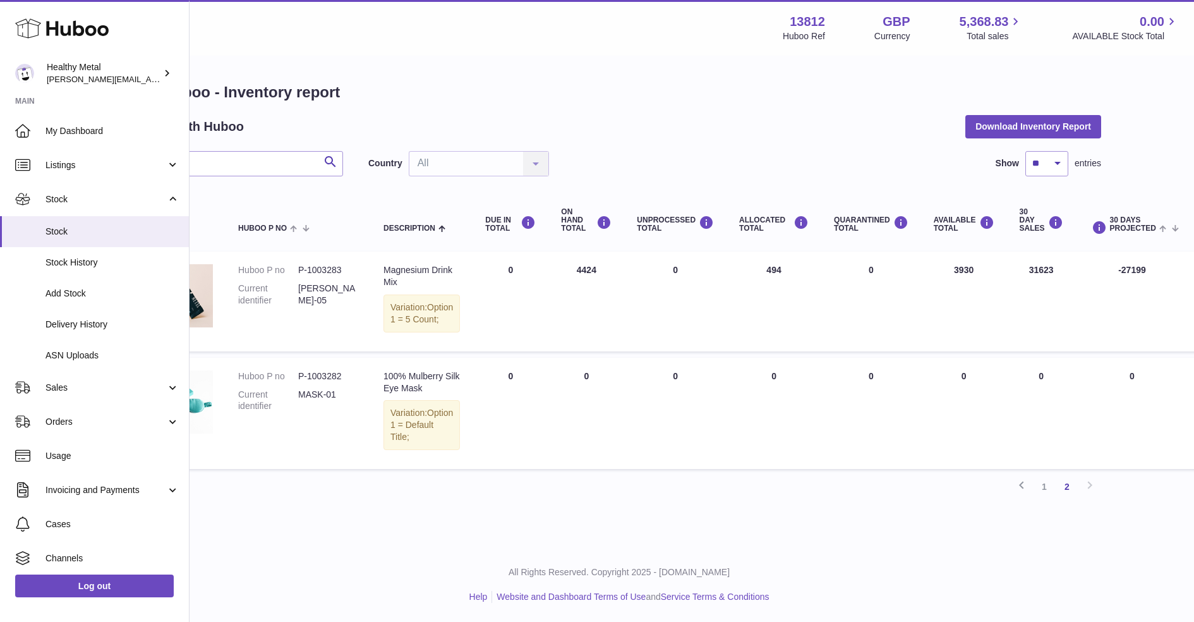
scroll to position [0, 94]
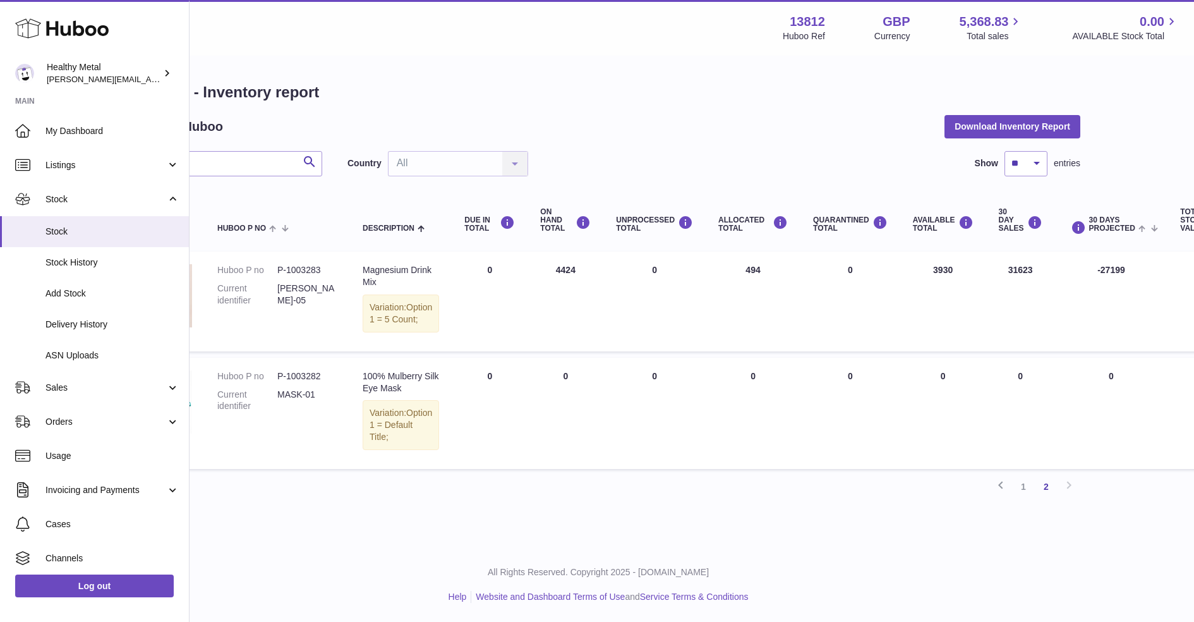
drag, startPoint x: 919, startPoint y: 272, endPoint x: 931, endPoint y: 274, distance: 12.9
click at [931, 274] on td "AVAILABLE Total 3930" at bounding box center [943, 301] width 86 height 100
drag, startPoint x: 912, startPoint y: 274, endPoint x: 934, endPoint y: 274, distance: 21.5
click at [934, 274] on td "AVAILABLE Total 3930" at bounding box center [943, 301] width 86 height 100
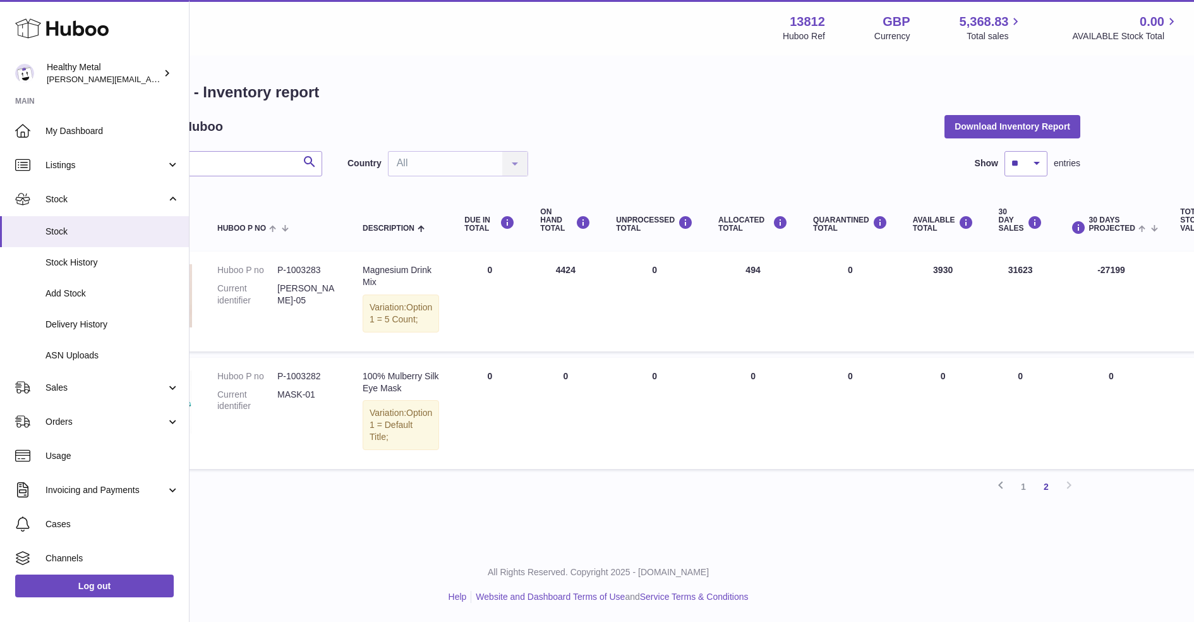
click at [934, 274] on td "AVAILABLE Total 3930" at bounding box center [943, 301] width 86 height 100
drag, startPoint x: 924, startPoint y: 272, endPoint x: 941, endPoint y: 277, distance: 18.4
click at [941, 277] on td "AVAILABLE Total 3930" at bounding box center [943, 301] width 86 height 100
click at [926, 272] on td "AVAILABLE Total 3930" at bounding box center [943, 301] width 86 height 100
drag, startPoint x: 549, startPoint y: 273, endPoint x: 706, endPoint y: 273, distance: 156.7
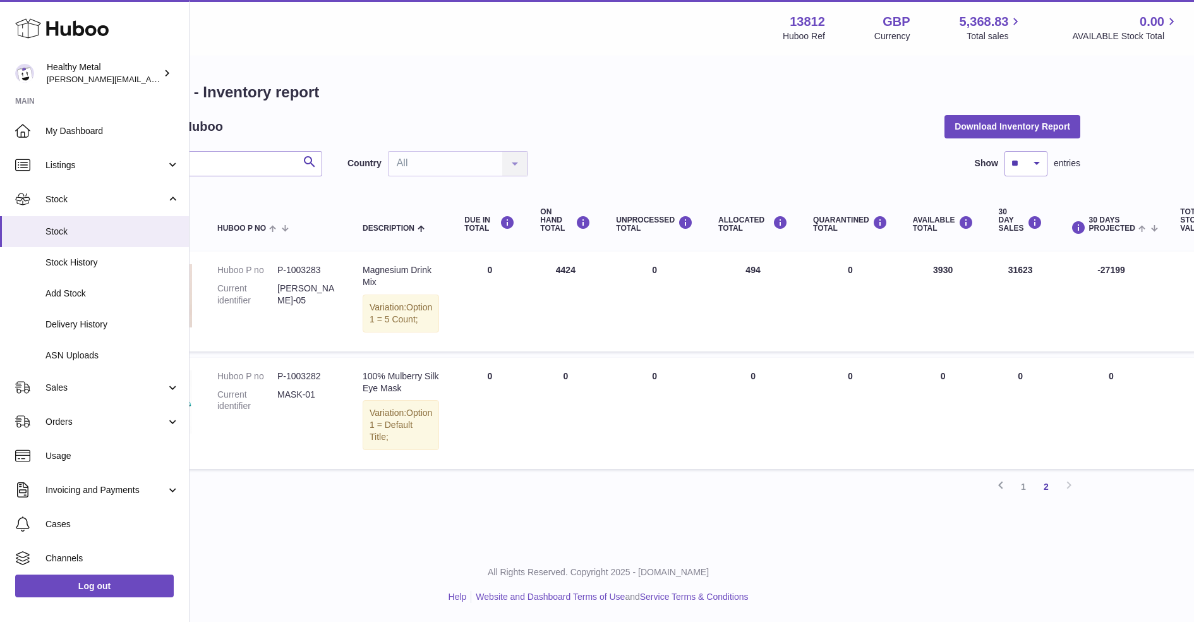
click at [706, 273] on tr "Huboo P no P-1003283 Current identifier HM-RL-05 Description Magnesium Drink Mi…" at bounding box center [704, 301] width 1177 height 100
click at [740, 277] on td "ALLOCATED Total 494" at bounding box center [753, 301] width 95 height 100
drag, startPoint x: 915, startPoint y: 267, endPoint x: 931, endPoint y: 271, distance: 16.2
click at [931, 271] on td "AVAILABLE Total 3930" at bounding box center [943, 301] width 86 height 100
click at [932, 272] on td "AVAILABLE Total 3930" at bounding box center [943, 301] width 86 height 100
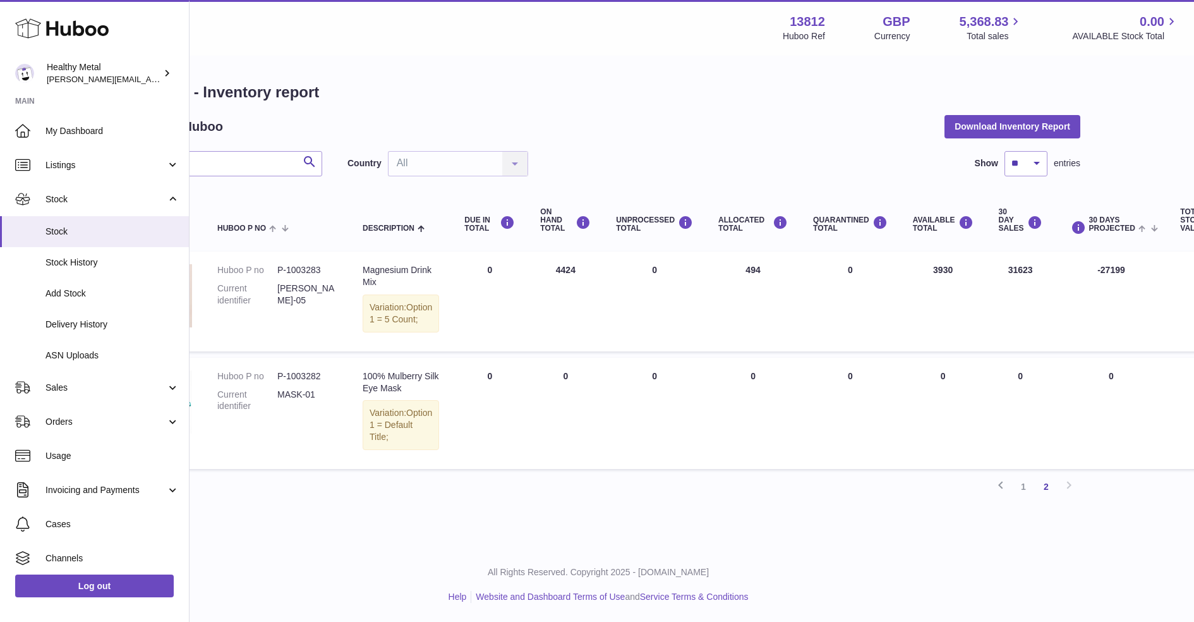
click at [910, 271] on td "AVAILABLE Total 3930" at bounding box center [943, 301] width 86 height 100
click at [547, 271] on td "ON HAND Total 4424" at bounding box center [566, 301] width 76 height 100
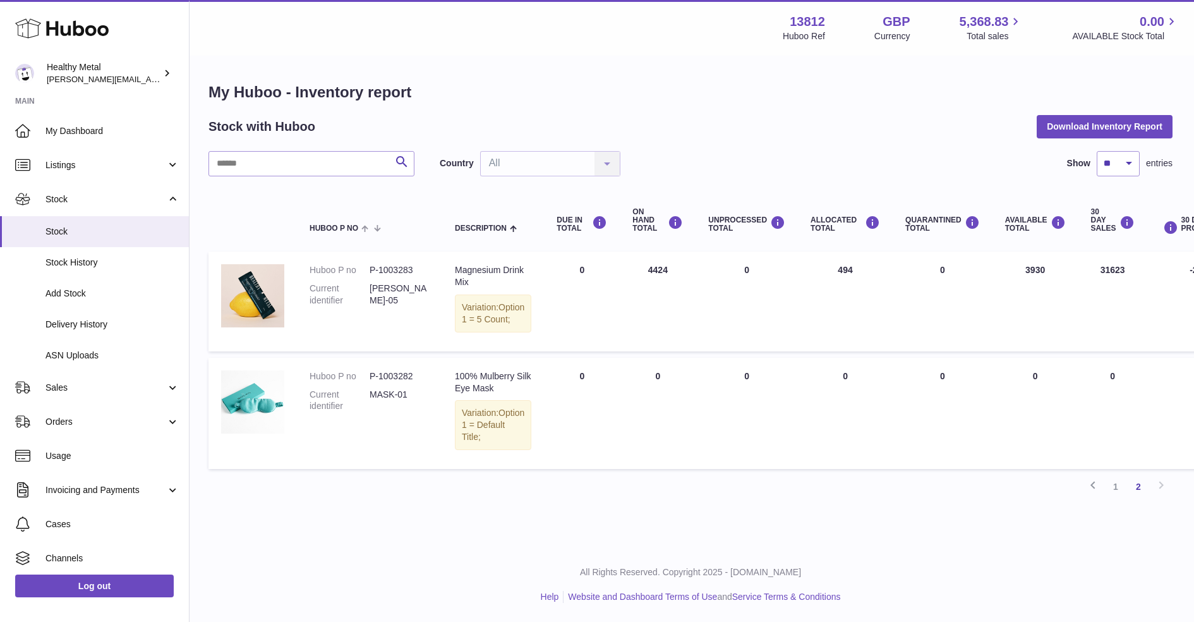
scroll to position [0, 0]
click at [1113, 493] on link "1" at bounding box center [1117, 486] width 23 height 23
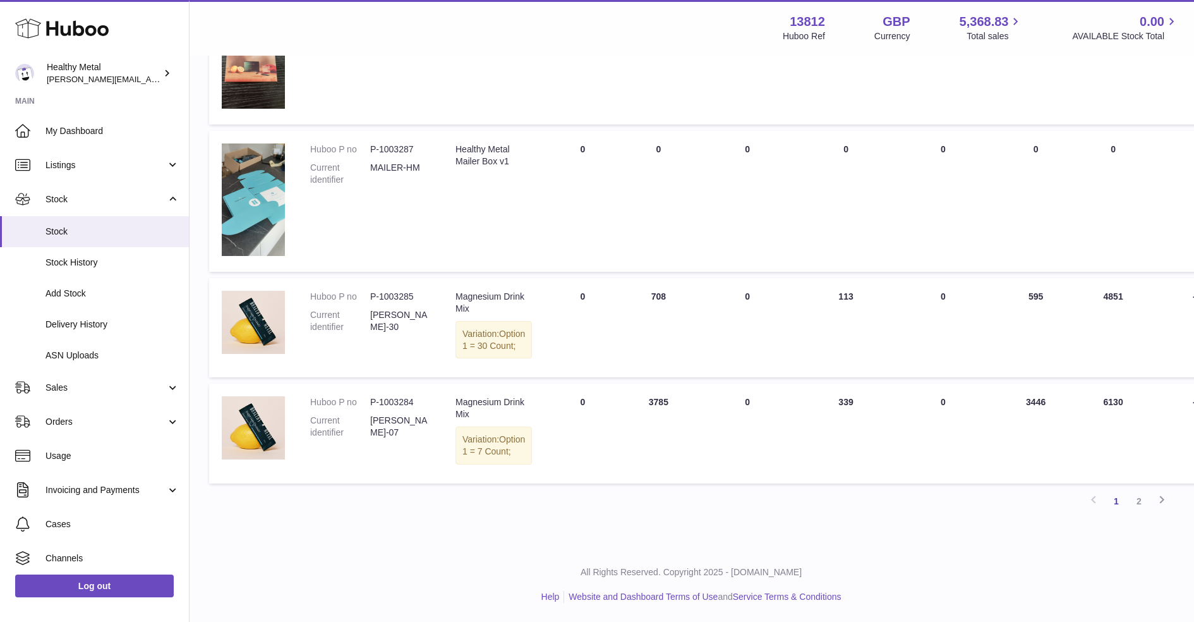
scroll to position [879, 0]
drag, startPoint x: 641, startPoint y: 273, endPoint x: 658, endPoint y: 281, distance: 18.9
click at [658, 281] on td "ON HAND Total 708" at bounding box center [659, 328] width 76 height 100
click at [636, 278] on td "ON HAND Total 708" at bounding box center [659, 328] width 76 height 100
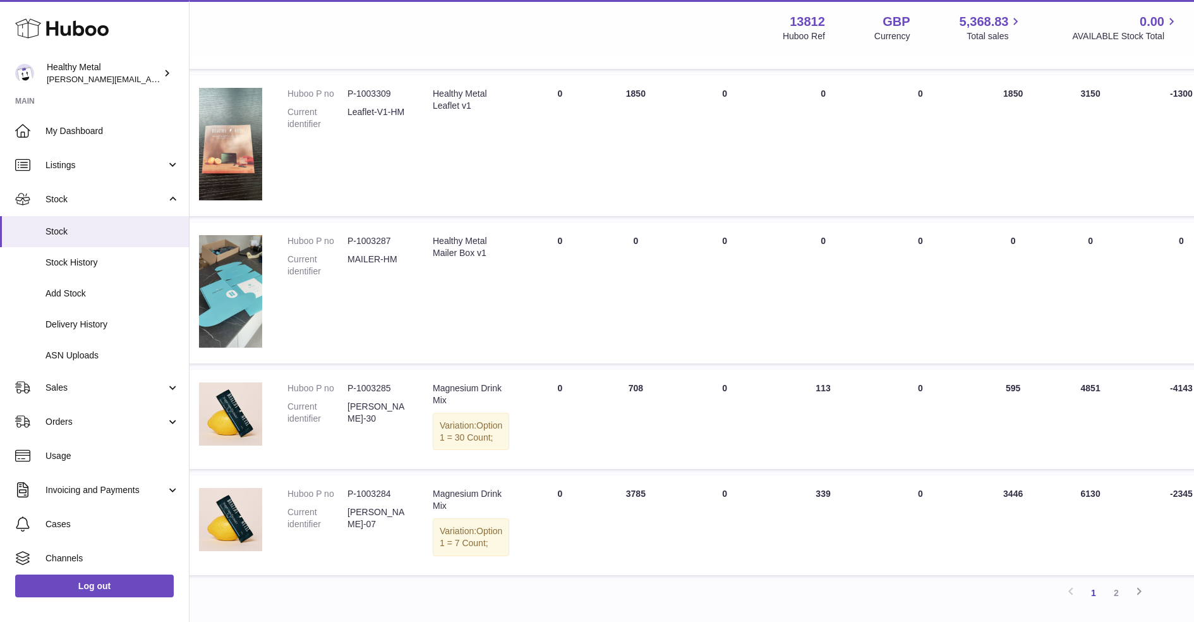
scroll to position [764, 0]
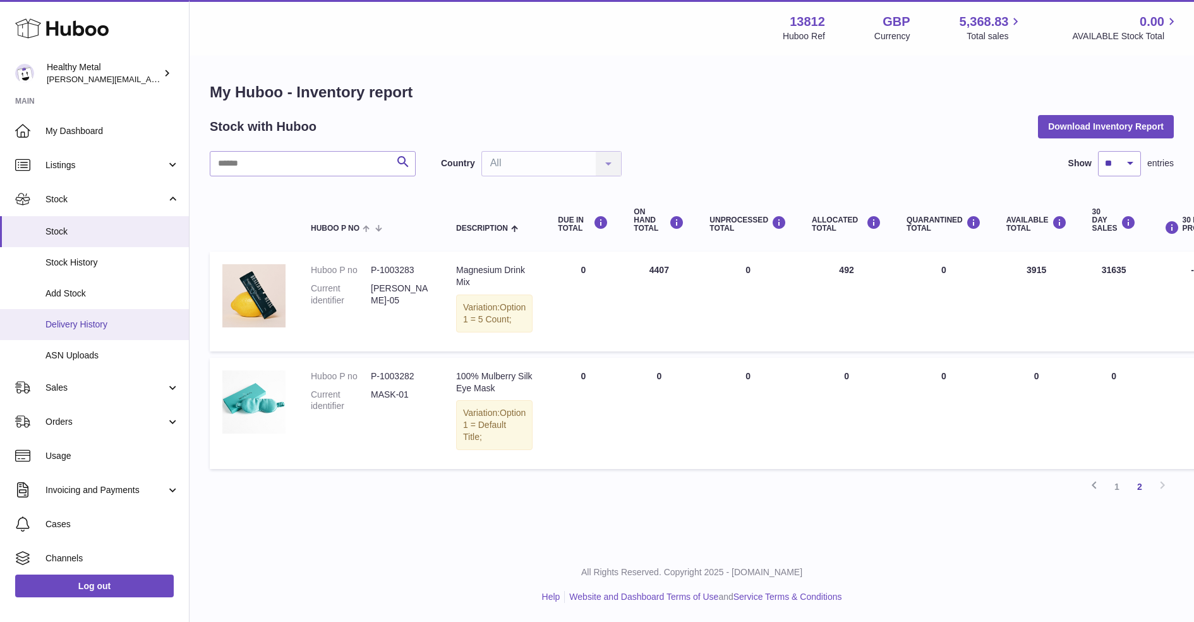
click at [106, 316] on link "Delivery History" at bounding box center [94, 324] width 189 height 31
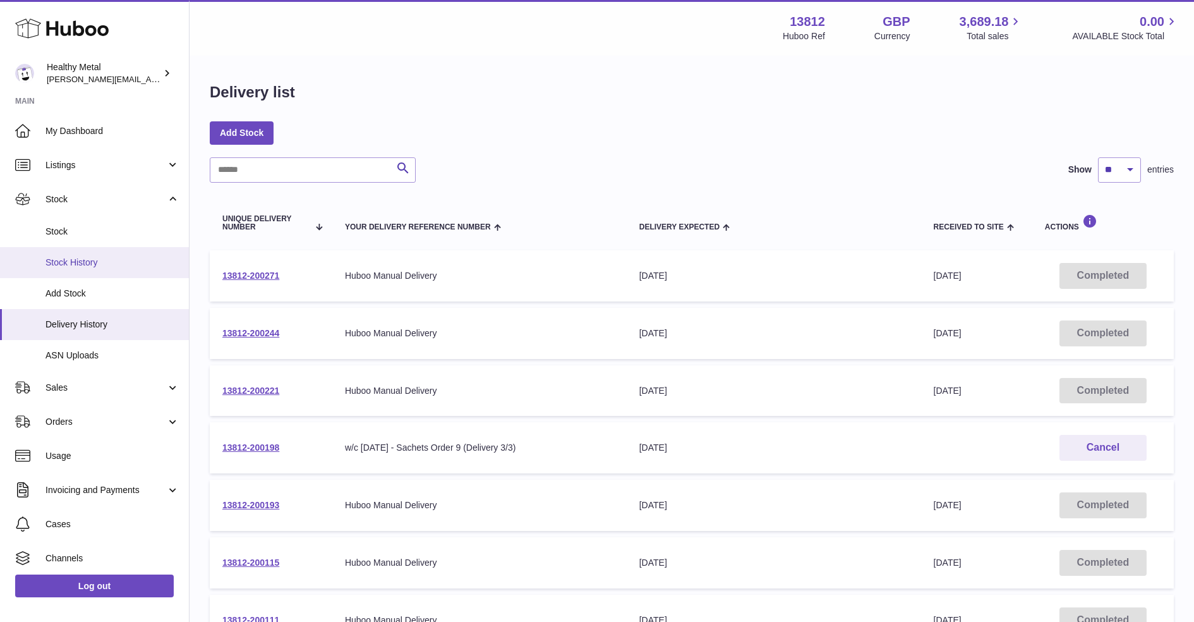
click at [88, 261] on span "Stock History" at bounding box center [112, 263] width 134 height 12
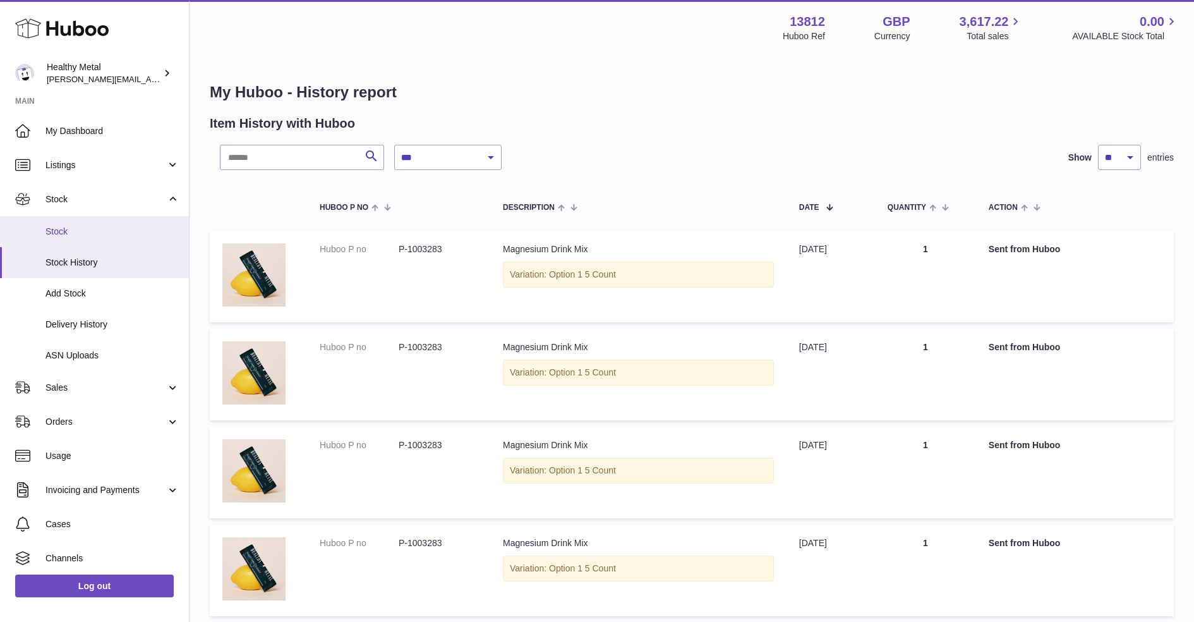
click at [76, 226] on span "Stock" at bounding box center [112, 232] width 134 height 12
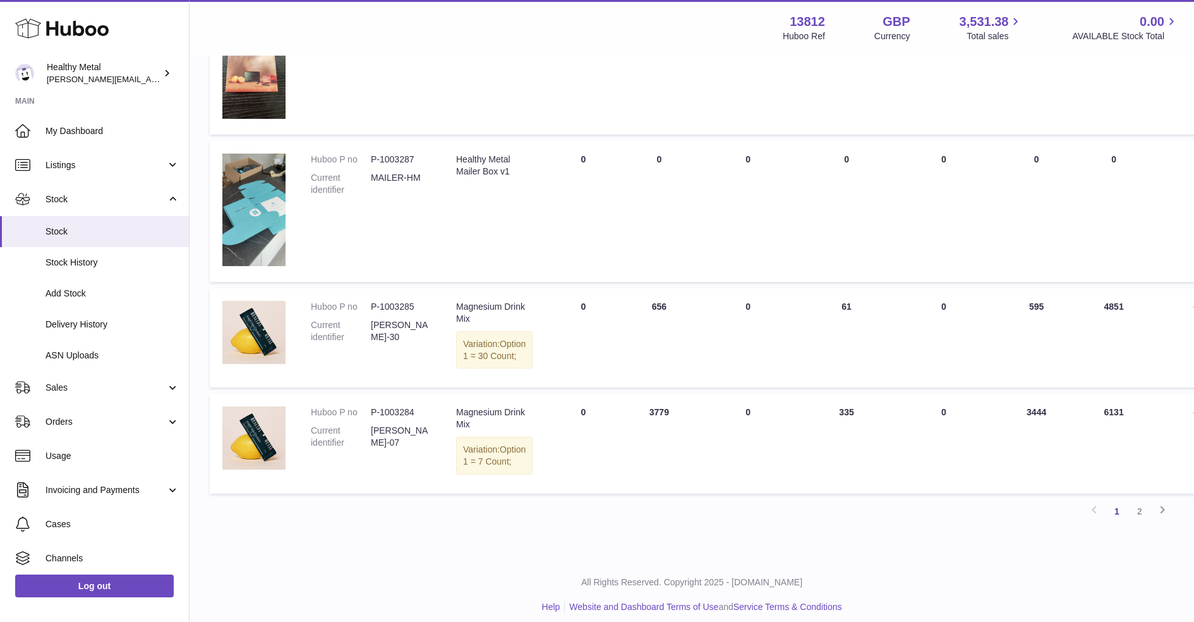
scroll to position [879, 0]
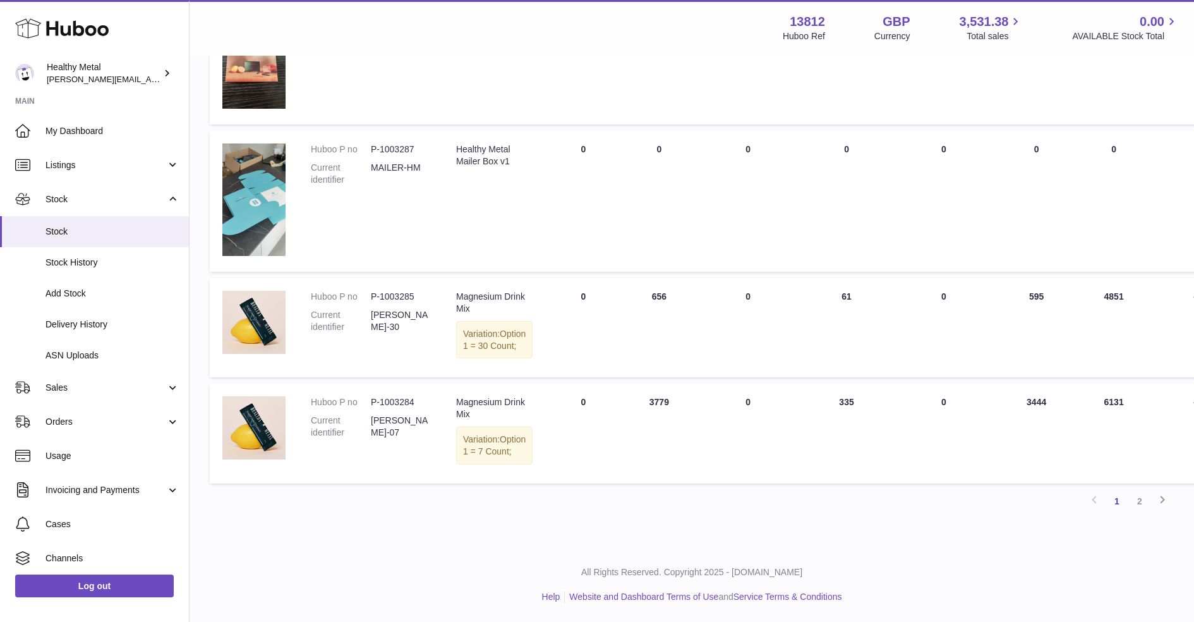
click at [638, 282] on td "ON HAND Total 656" at bounding box center [659, 328] width 76 height 100
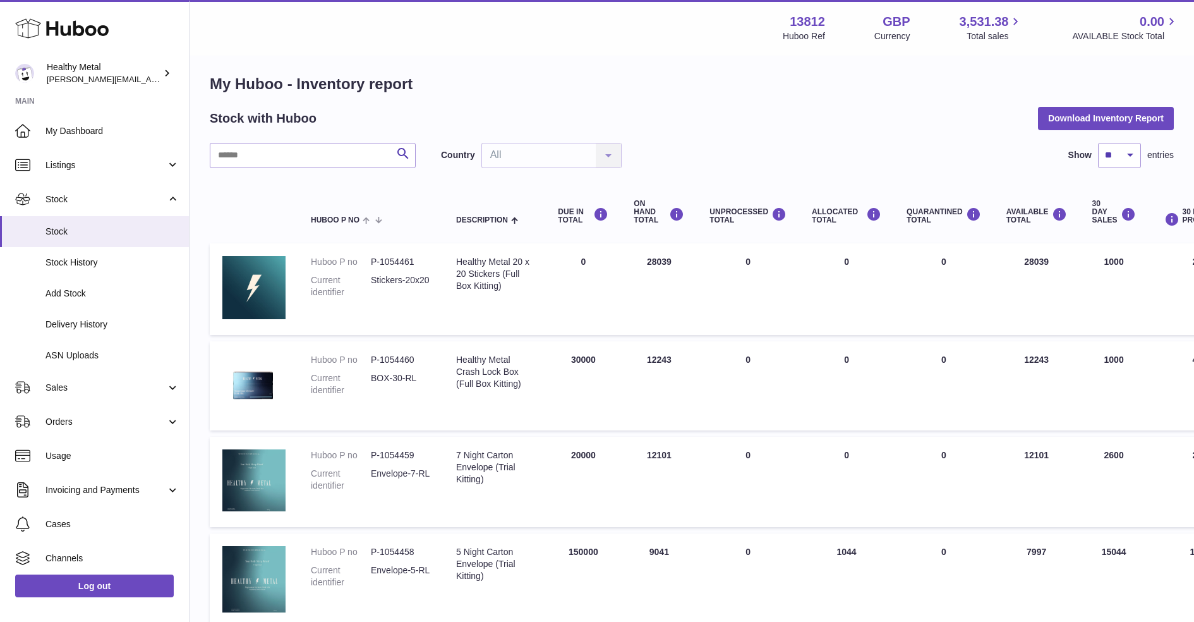
scroll to position [0, 0]
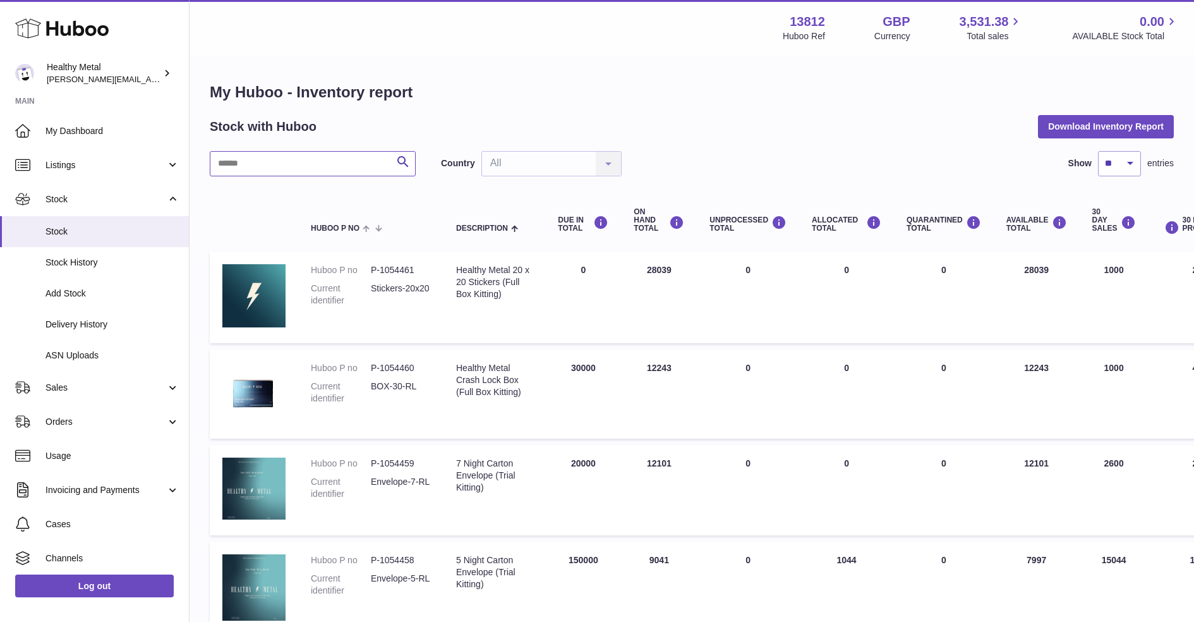
click at [331, 156] on input "text" at bounding box center [313, 163] width 206 height 25
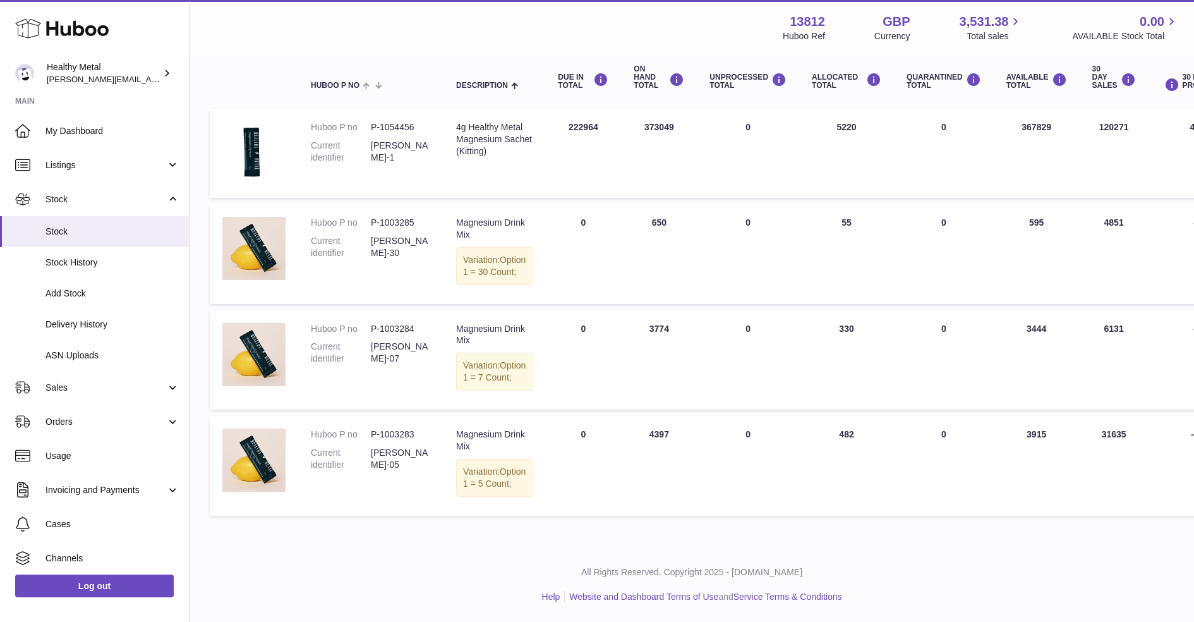
scroll to position [135, 0]
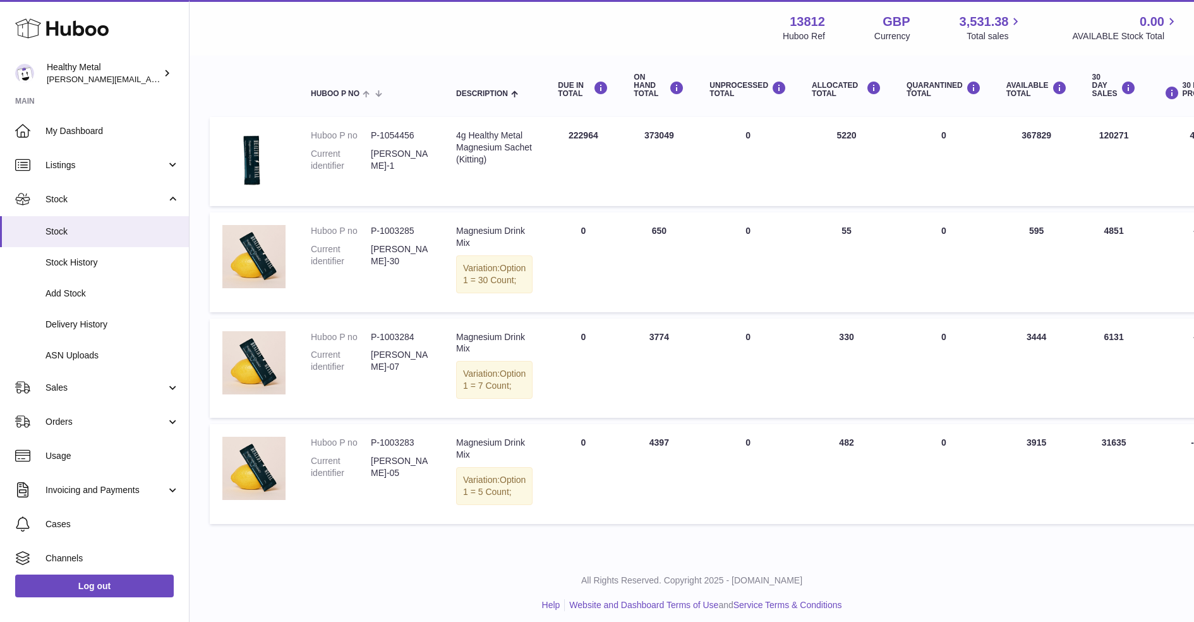
drag, startPoint x: 1007, startPoint y: 229, endPoint x: 1024, endPoint y: 244, distance: 22.8
click at [1024, 243] on td "AVAILABLE Total 595" at bounding box center [1037, 262] width 86 height 100
click at [1024, 245] on td "AVAILABLE Total 595" at bounding box center [1037, 262] width 86 height 100
click at [1022, 231] on td "AVAILABLE Total 595" at bounding box center [1037, 262] width 86 height 100
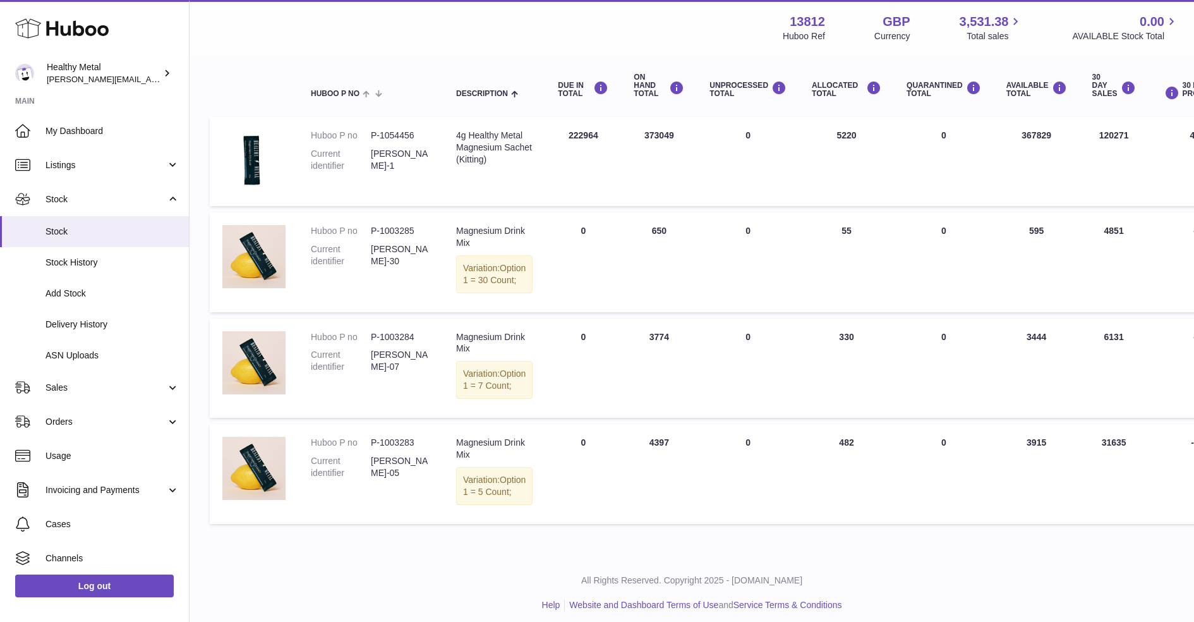
drag, startPoint x: 1031, startPoint y: 231, endPoint x: 1018, endPoint y: 231, distance: 13.3
click at [1018, 231] on td "AVAILABLE Total 595" at bounding box center [1037, 262] width 86 height 100
click at [1005, 238] on td "AVAILABLE Total 595" at bounding box center [1037, 262] width 86 height 100
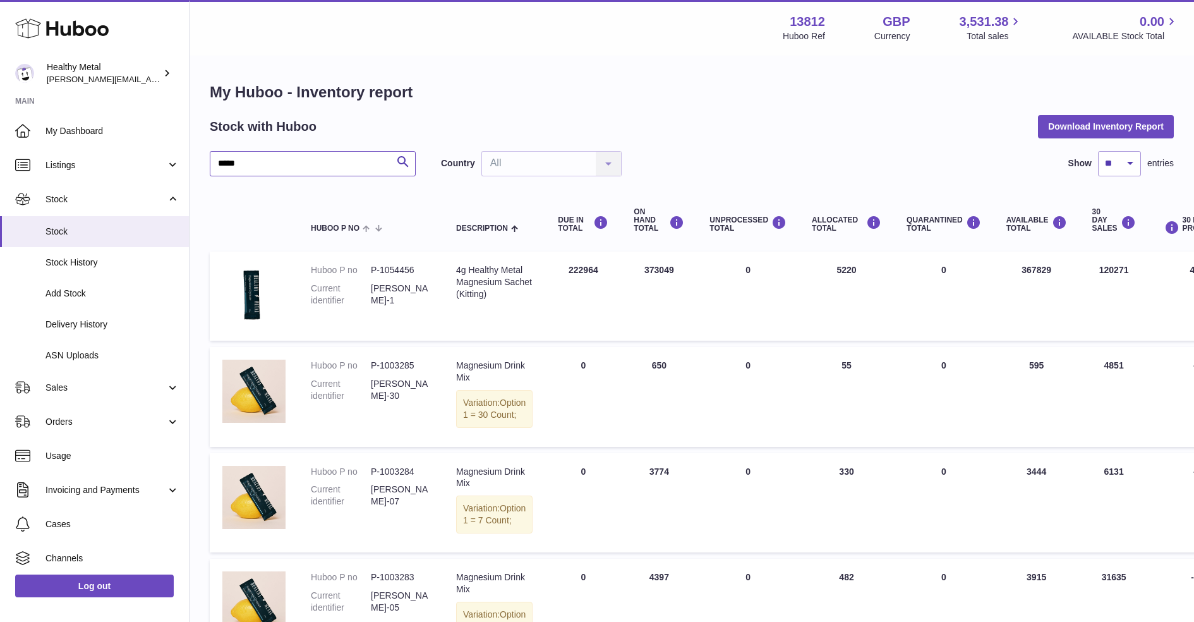
drag, startPoint x: 271, startPoint y: 163, endPoint x: 216, endPoint y: 163, distance: 55.0
click at [227, 163] on input "*****" at bounding box center [313, 163] width 206 height 25
type input "*"
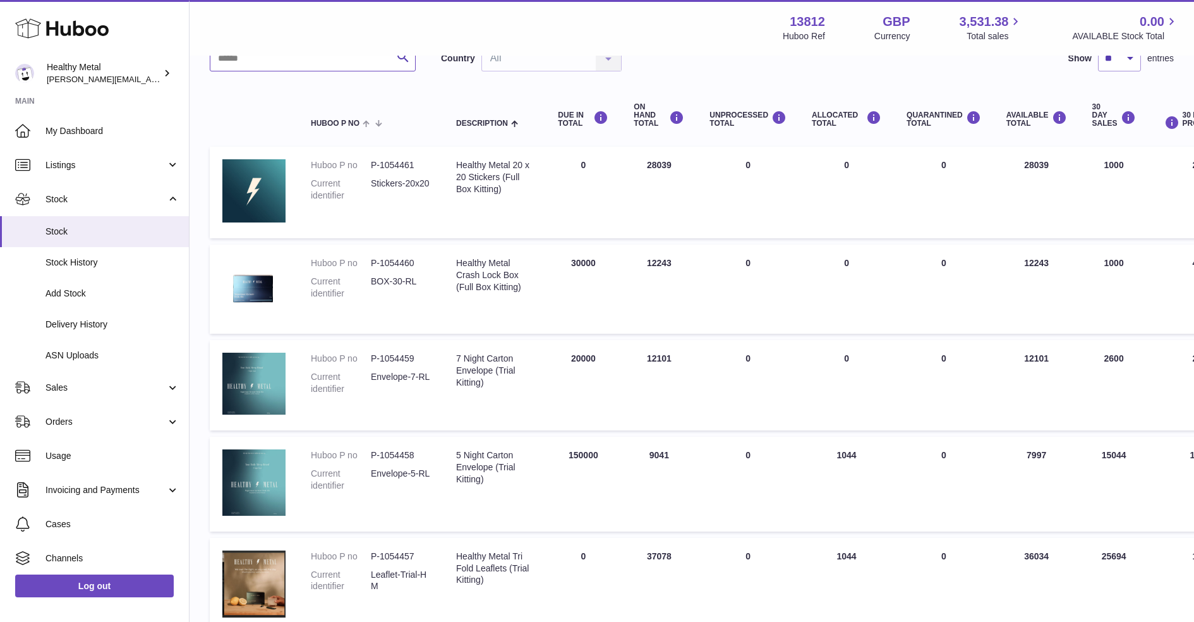
scroll to position [107, 0]
